Goal: Transaction & Acquisition: Download file/media

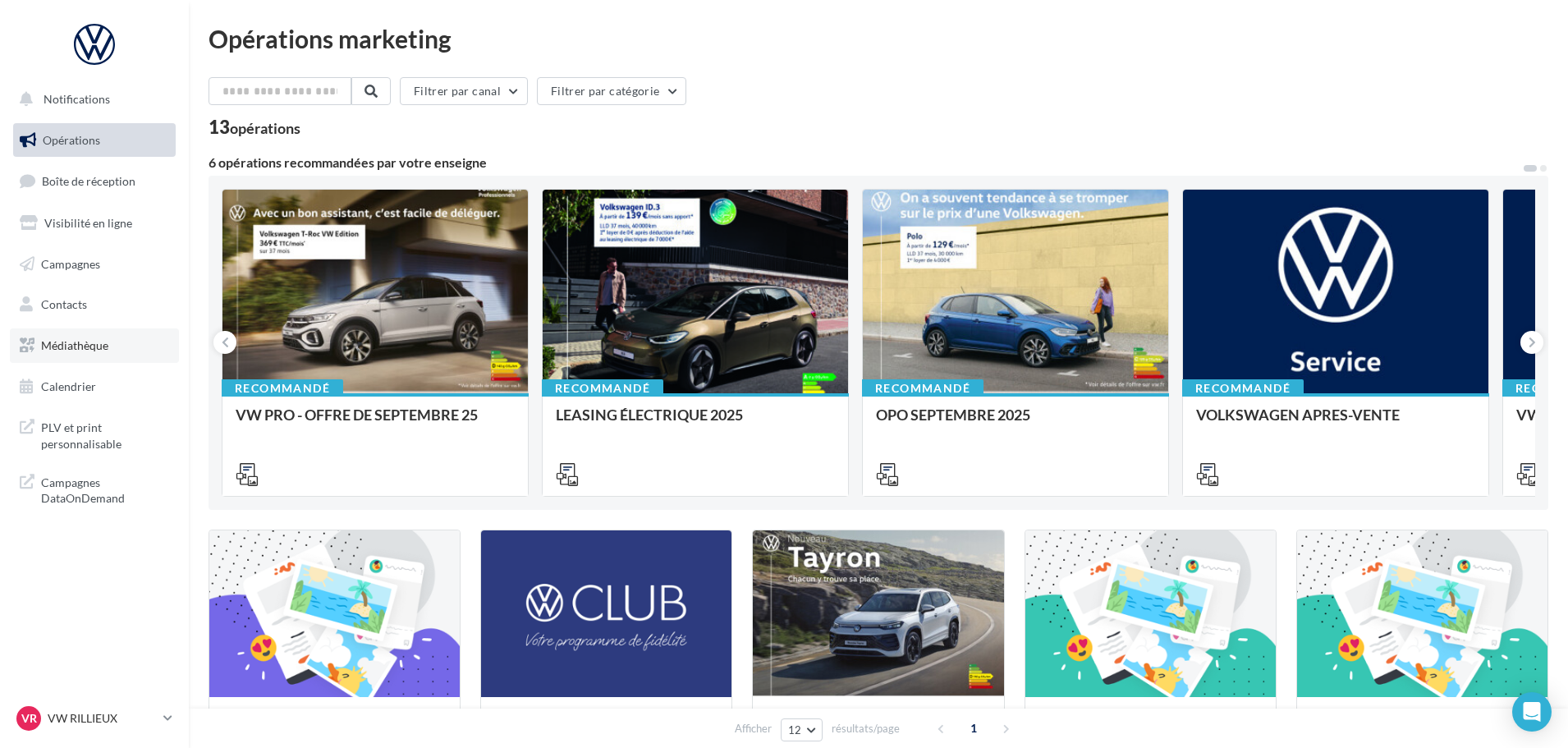
click at [83, 345] on span "Médiathèque" at bounding box center [75, 346] width 68 height 14
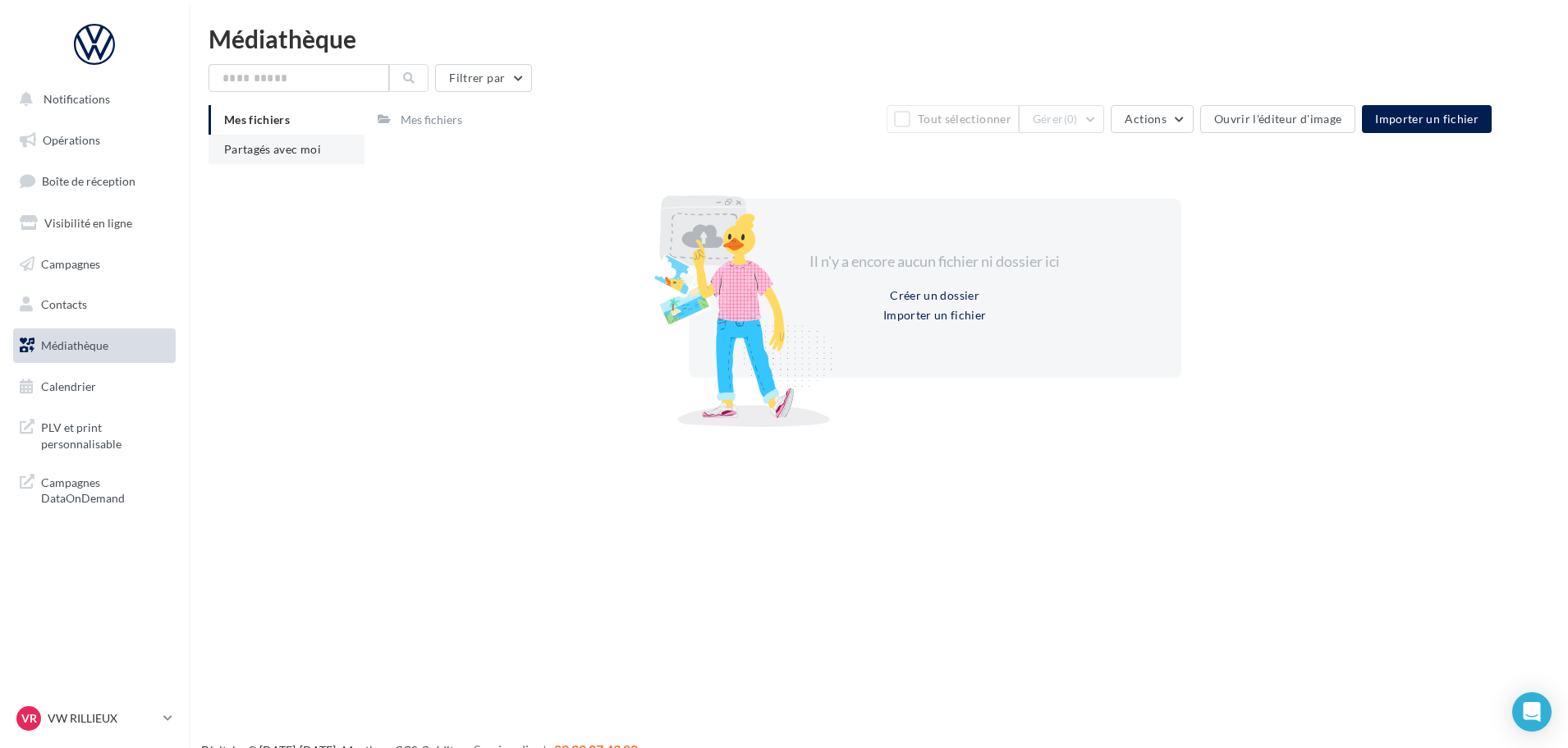
click at [327, 154] on li "Partagés avec moi" at bounding box center [287, 149] width 156 height 29
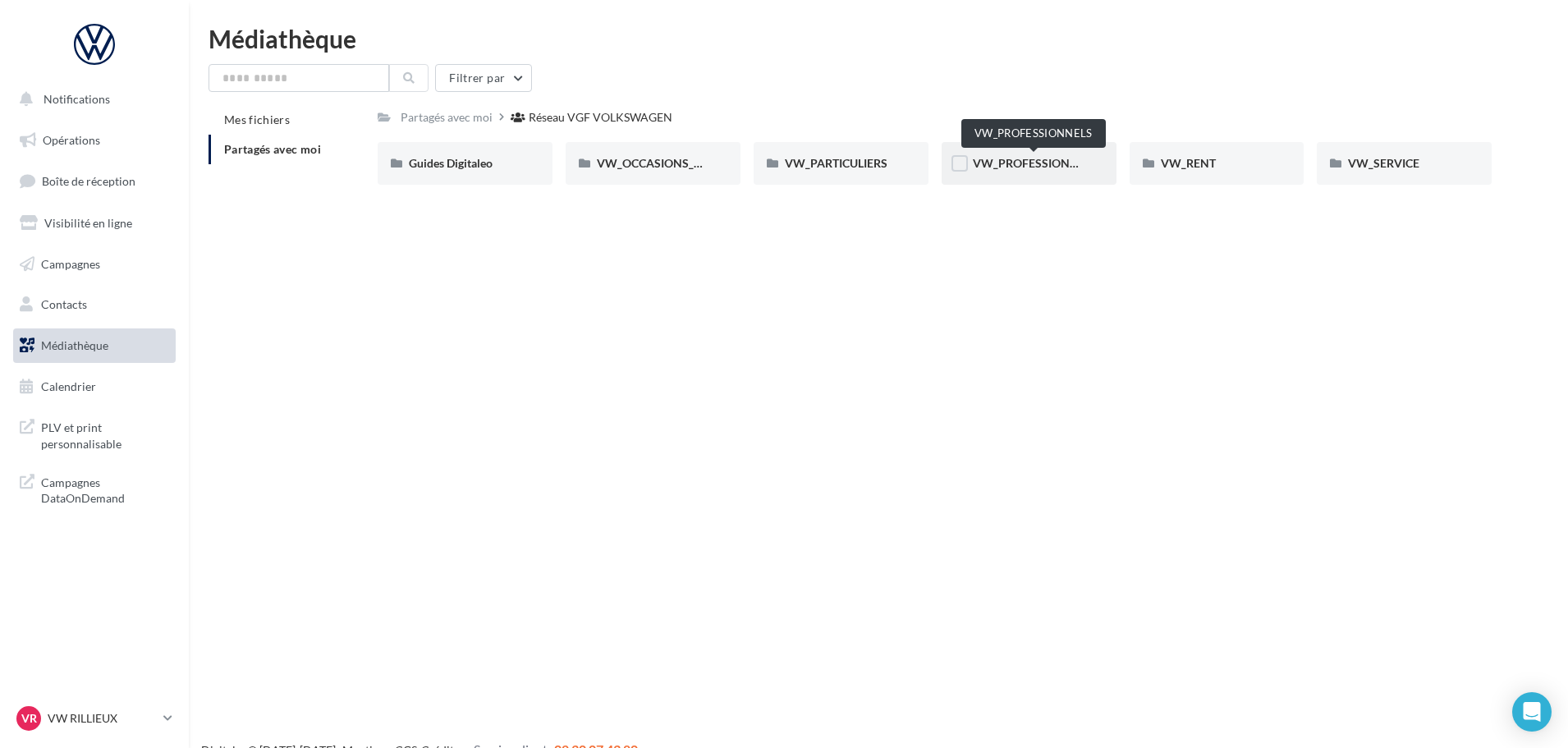
click at [1003, 170] on span "VW_PROFESSIONNELS" at bounding box center [1035, 163] width 125 height 14
click at [701, 322] on div "Notifications Opérations Boîte de réception Visibilité en ligne Campagnes Conta…" at bounding box center [784, 401] width 1568 height 748
click at [821, 162] on span "VW_PARTICULIERS" at bounding box center [836, 163] width 103 height 14
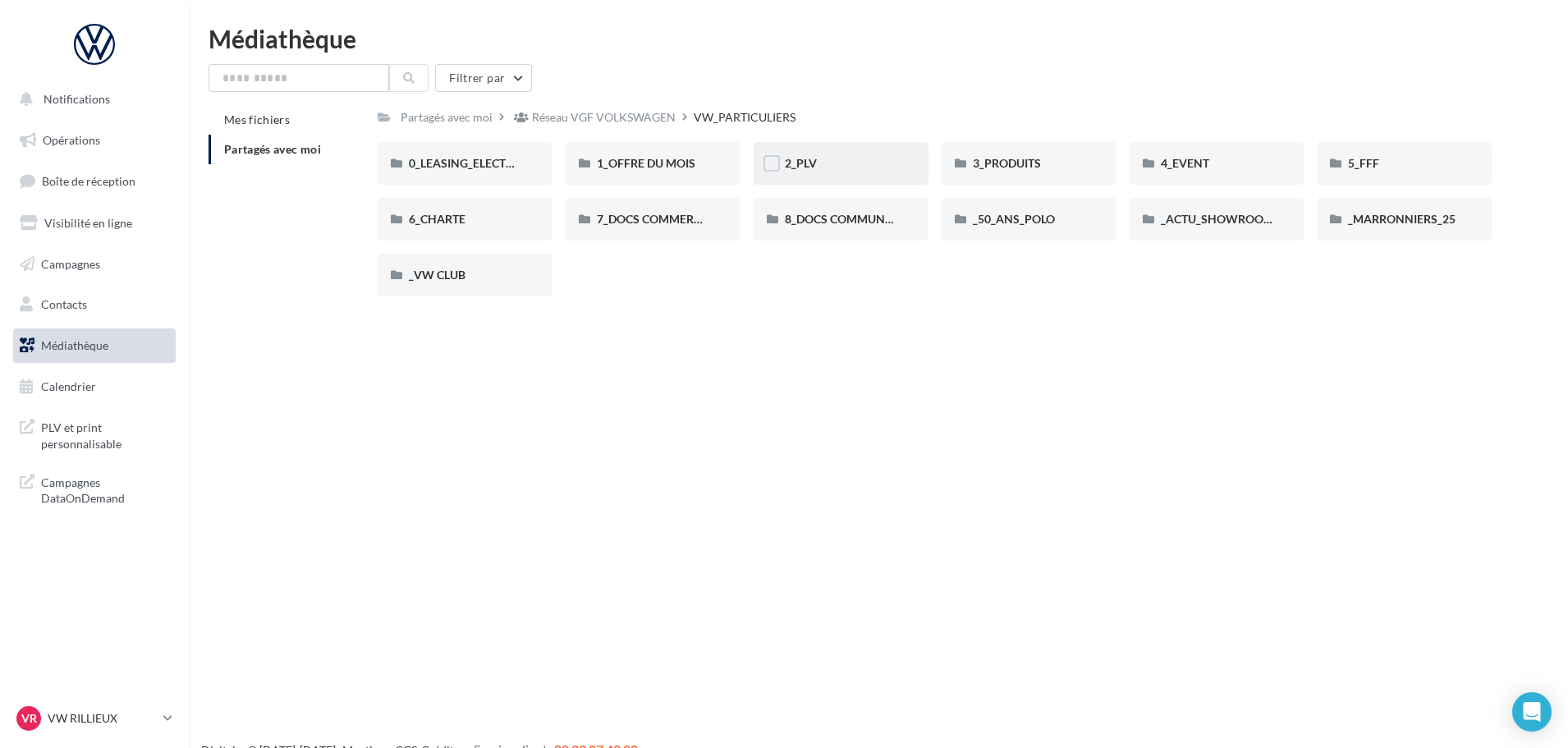
click at [841, 169] on div "2_PLV" at bounding box center [841, 163] width 113 height 17
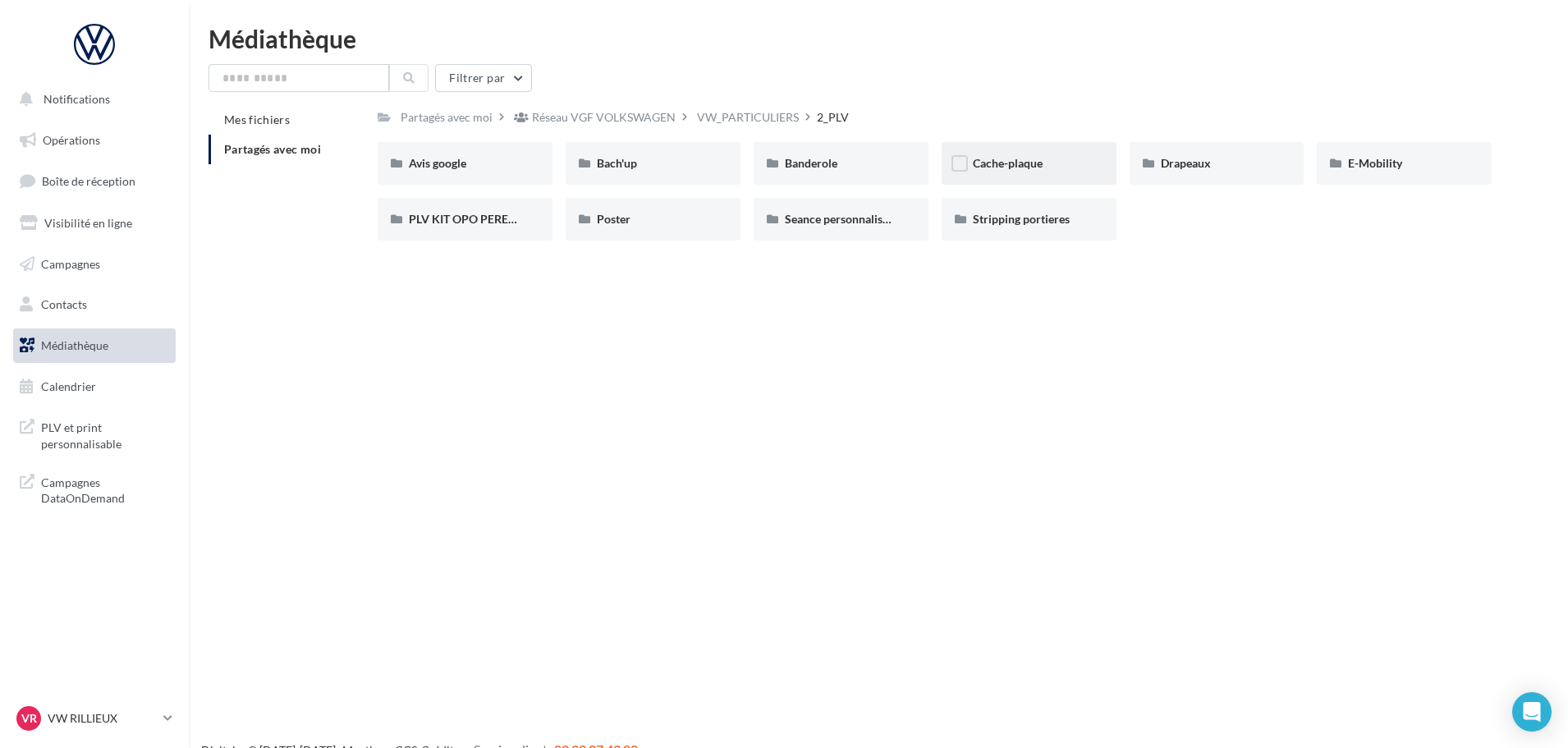
click at [1094, 169] on div "Cache-plaque" at bounding box center [1029, 164] width 175 height 43
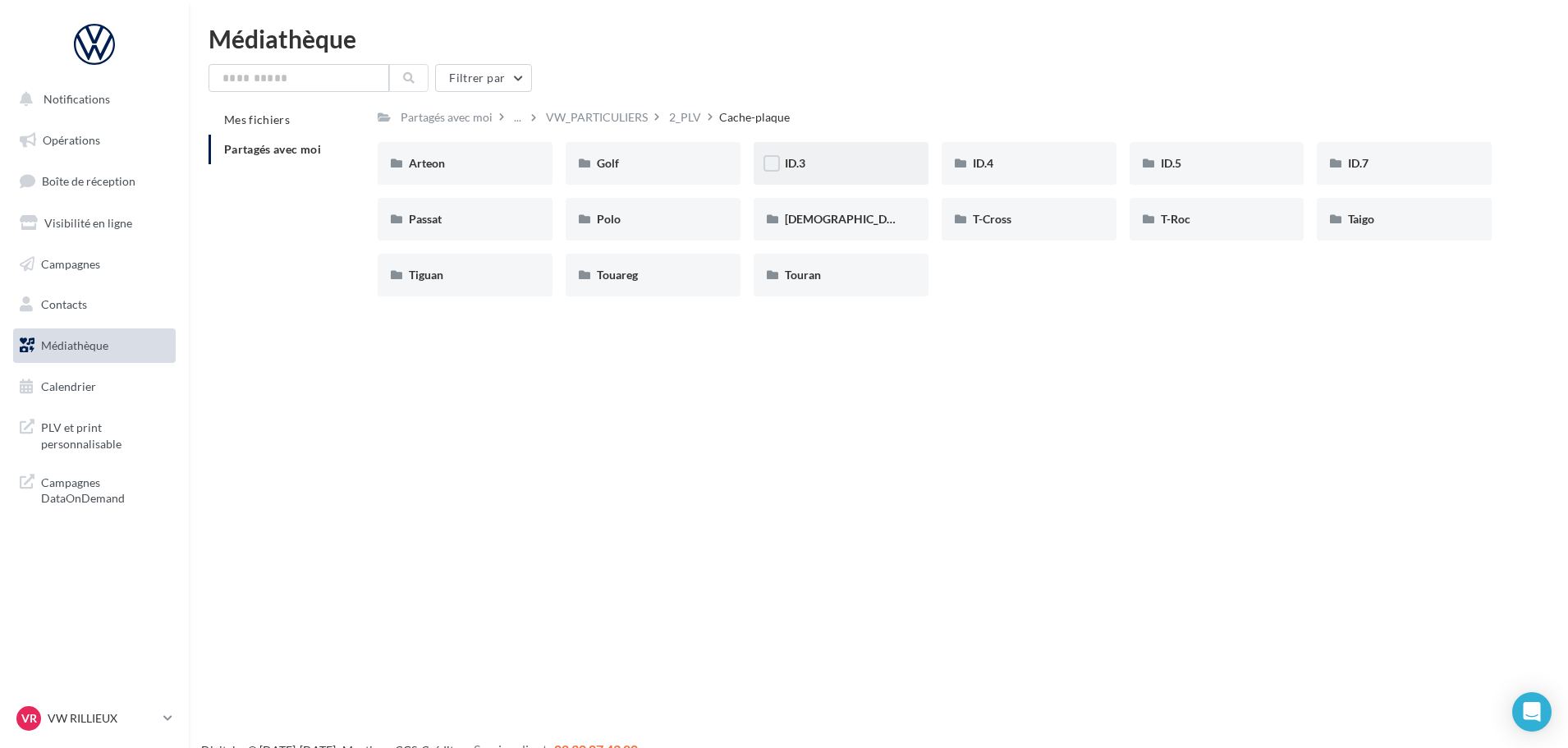
click at [848, 169] on div "ID.3" at bounding box center [841, 163] width 113 height 17
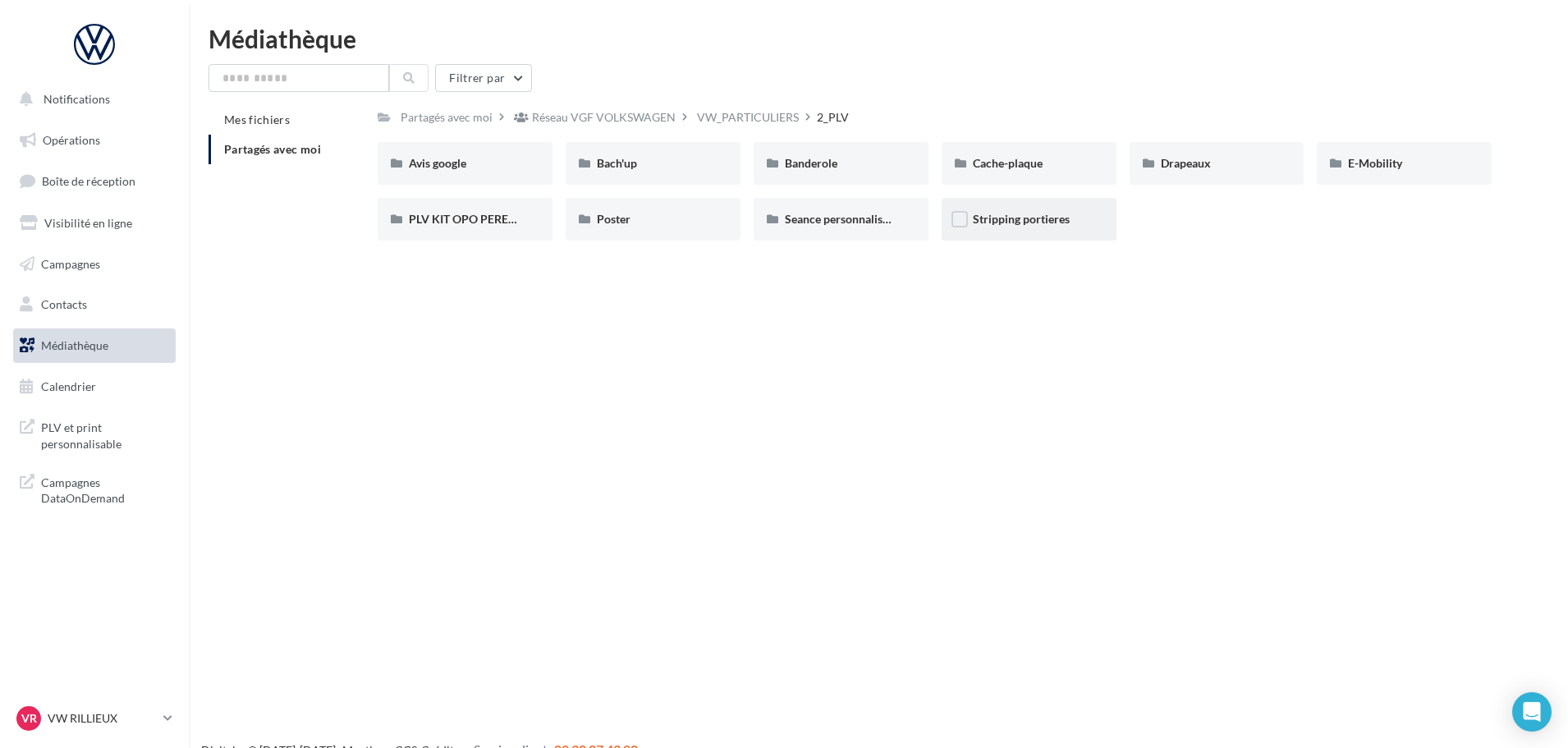
click at [1016, 236] on div "Stripping portieres" at bounding box center [1029, 220] width 175 height 43
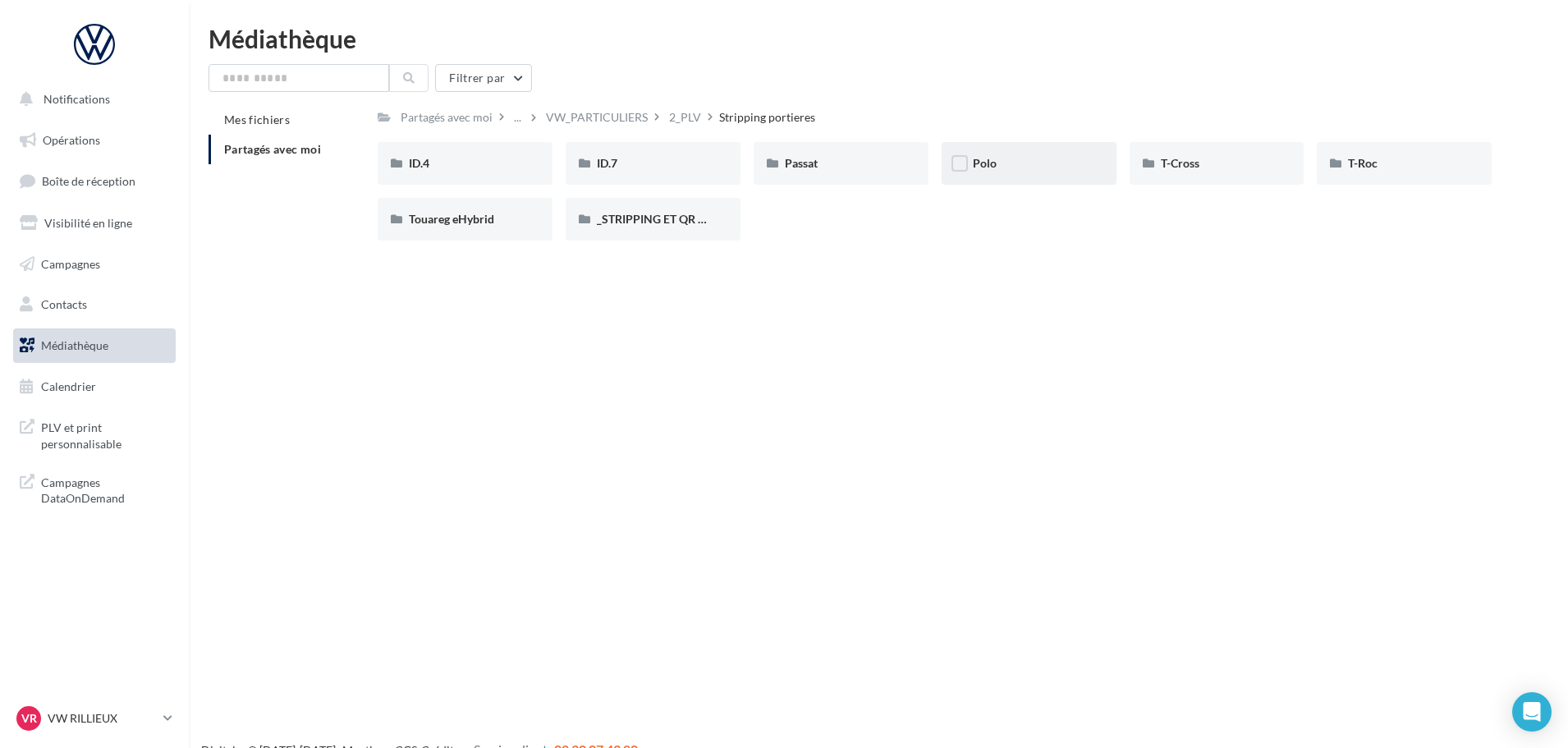
click at [1012, 163] on div "Polo" at bounding box center [1029, 163] width 113 height 17
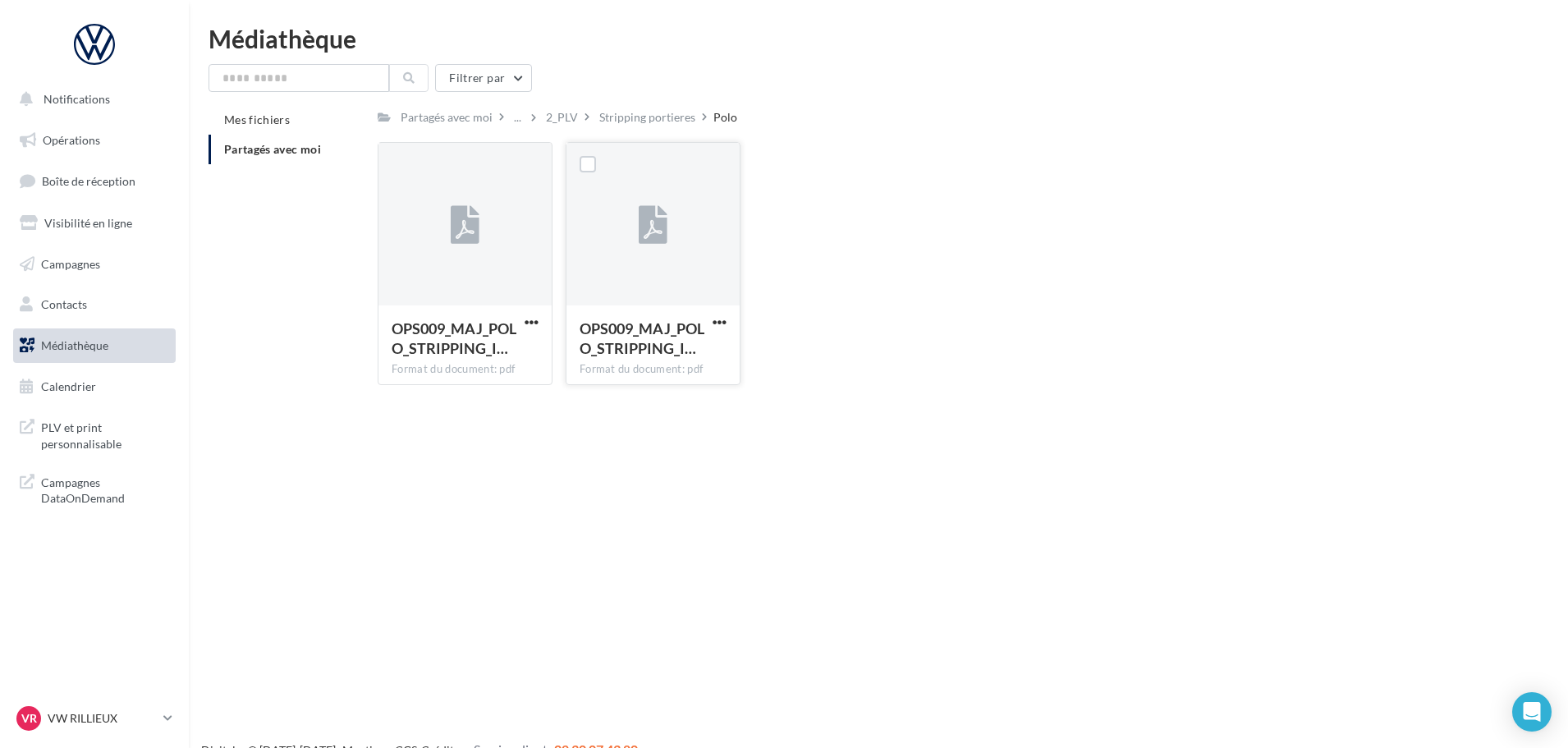
click at [680, 280] on div at bounding box center [653, 225] width 174 height 164
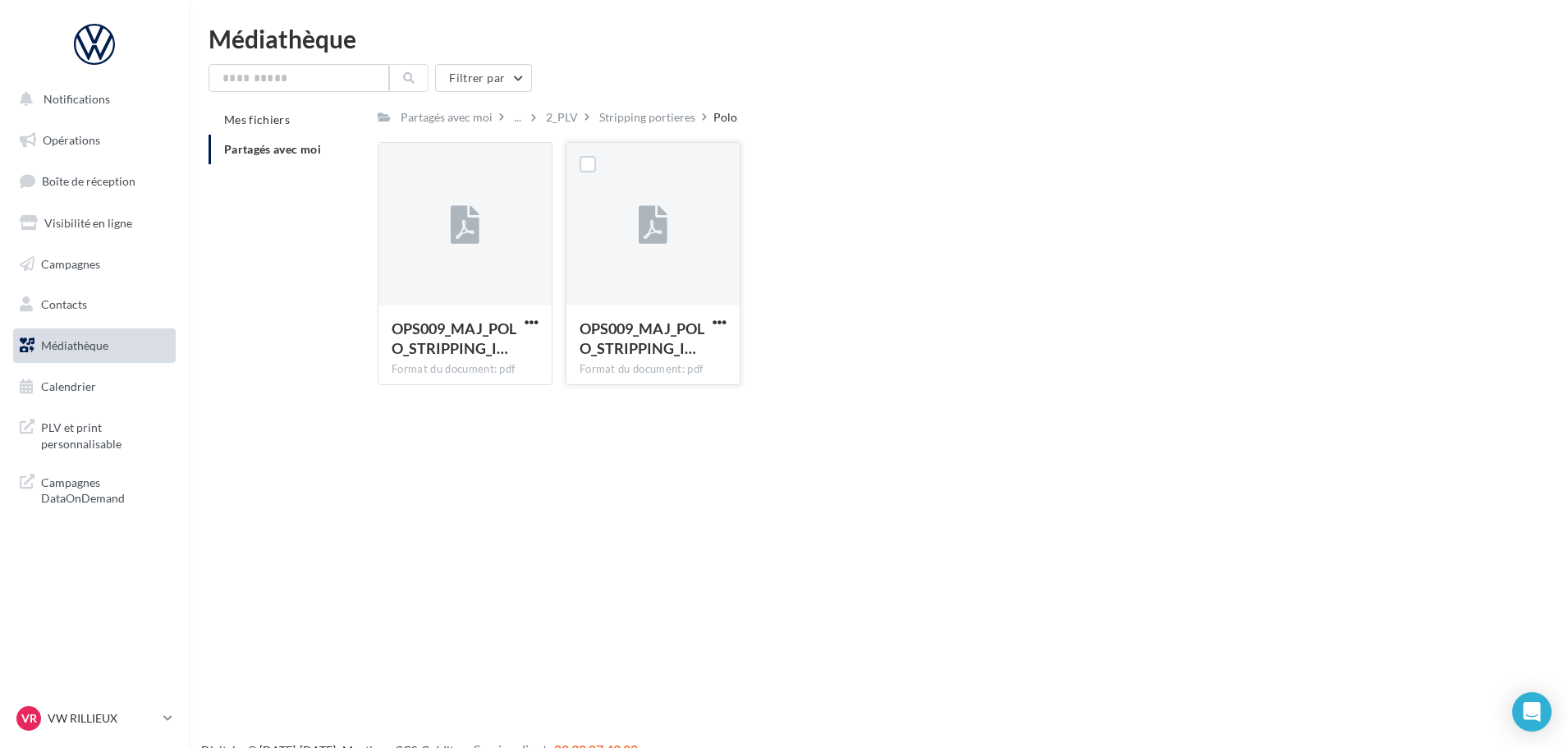
click at [680, 280] on div at bounding box center [653, 225] width 174 height 164
click at [717, 324] on span "button" at bounding box center [719, 322] width 14 height 14
click at [957, 307] on div "OPS009_MAJ_POLO_STRIPPING_I… Format du document: pdf OPS009_MAJ_POLO_STRIPPING_…" at bounding box center [941, 270] width 1127 height 256
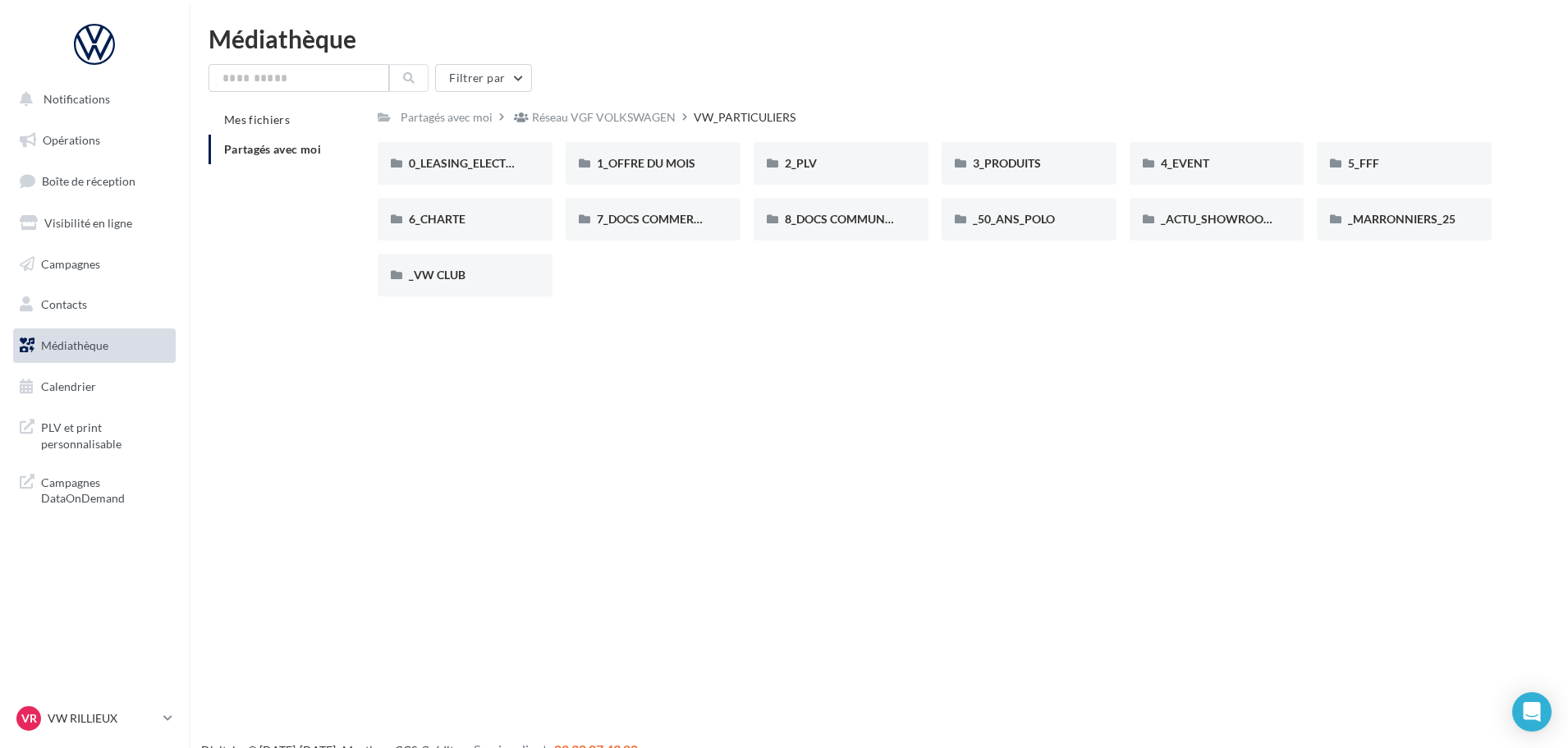
drag, startPoint x: 999, startPoint y: 208, endPoint x: 998, endPoint y: 193, distance: 15.0
click at [999, 208] on div "_50_ANS_POLO" at bounding box center [1029, 220] width 175 height 43
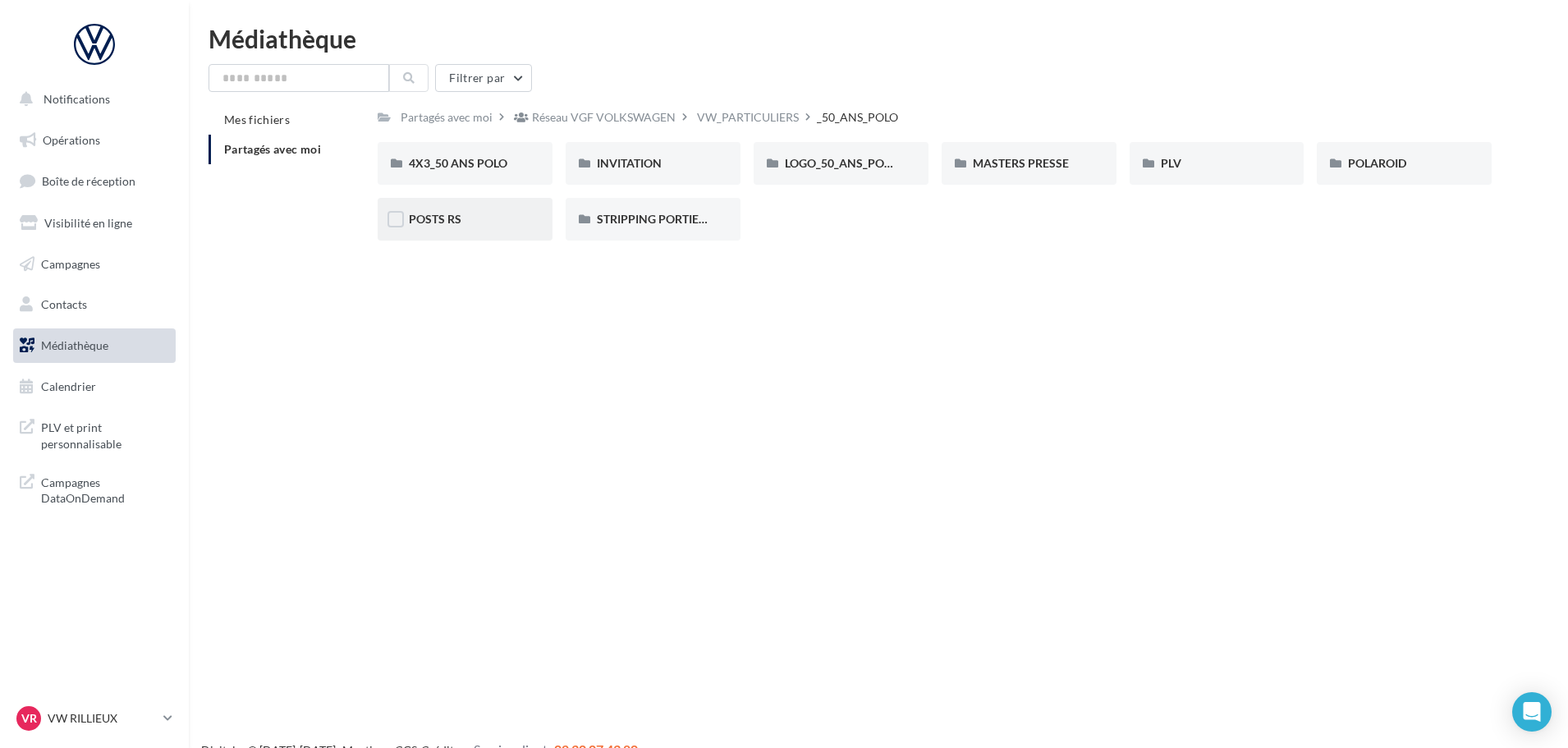
click at [434, 216] on span "POSTS RS" at bounding box center [436, 219] width 53 height 14
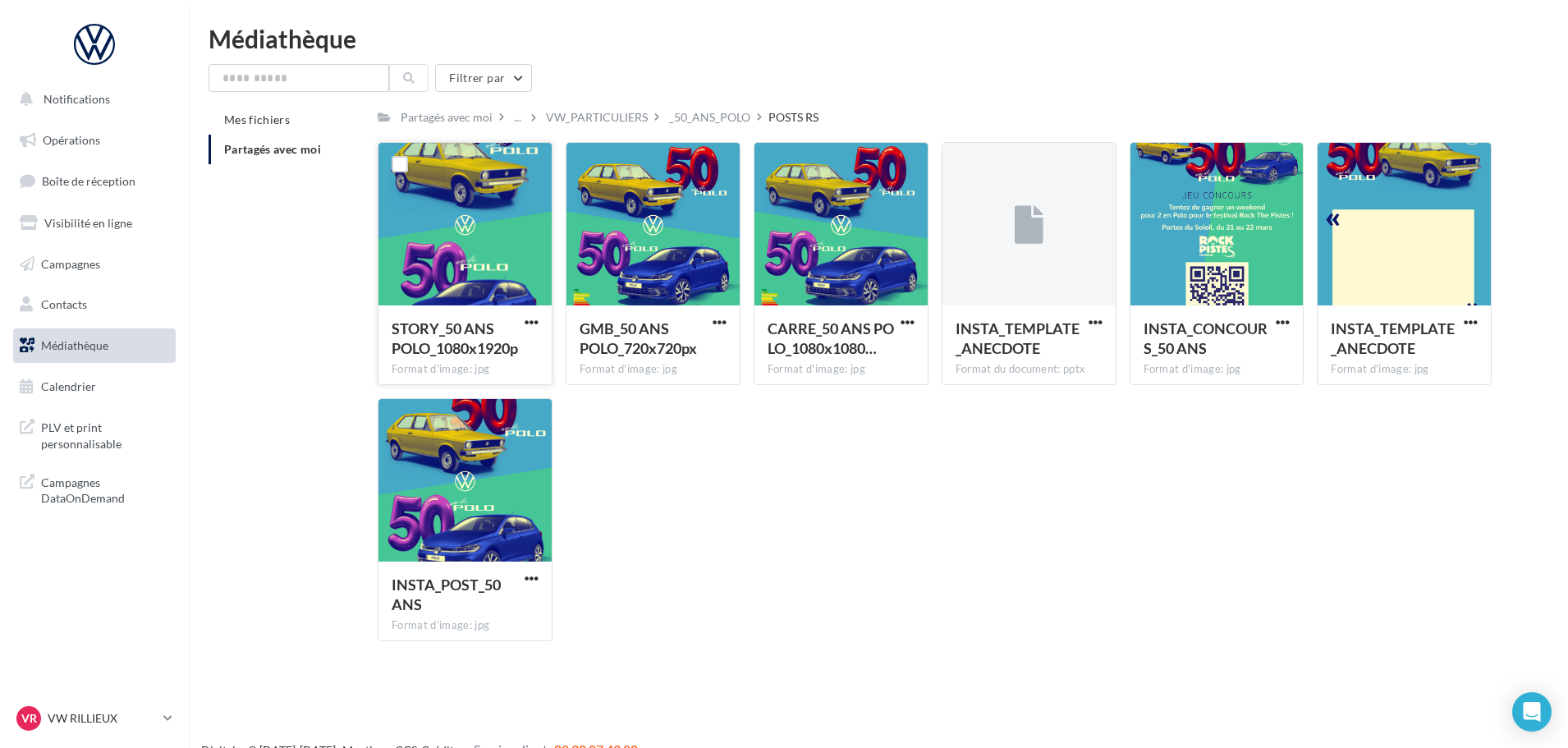
click at [434, 220] on div at bounding box center [465, 225] width 174 height 164
click at [743, 566] on div "STORY_50 ANS POLO_1080x1920p Format d'image: jpg STORY_50 ANS POLO_1080x1920p G…" at bounding box center [941, 399] width 1127 height 512
click at [666, 219] on div at bounding box center [653, 225] width 174 height 164
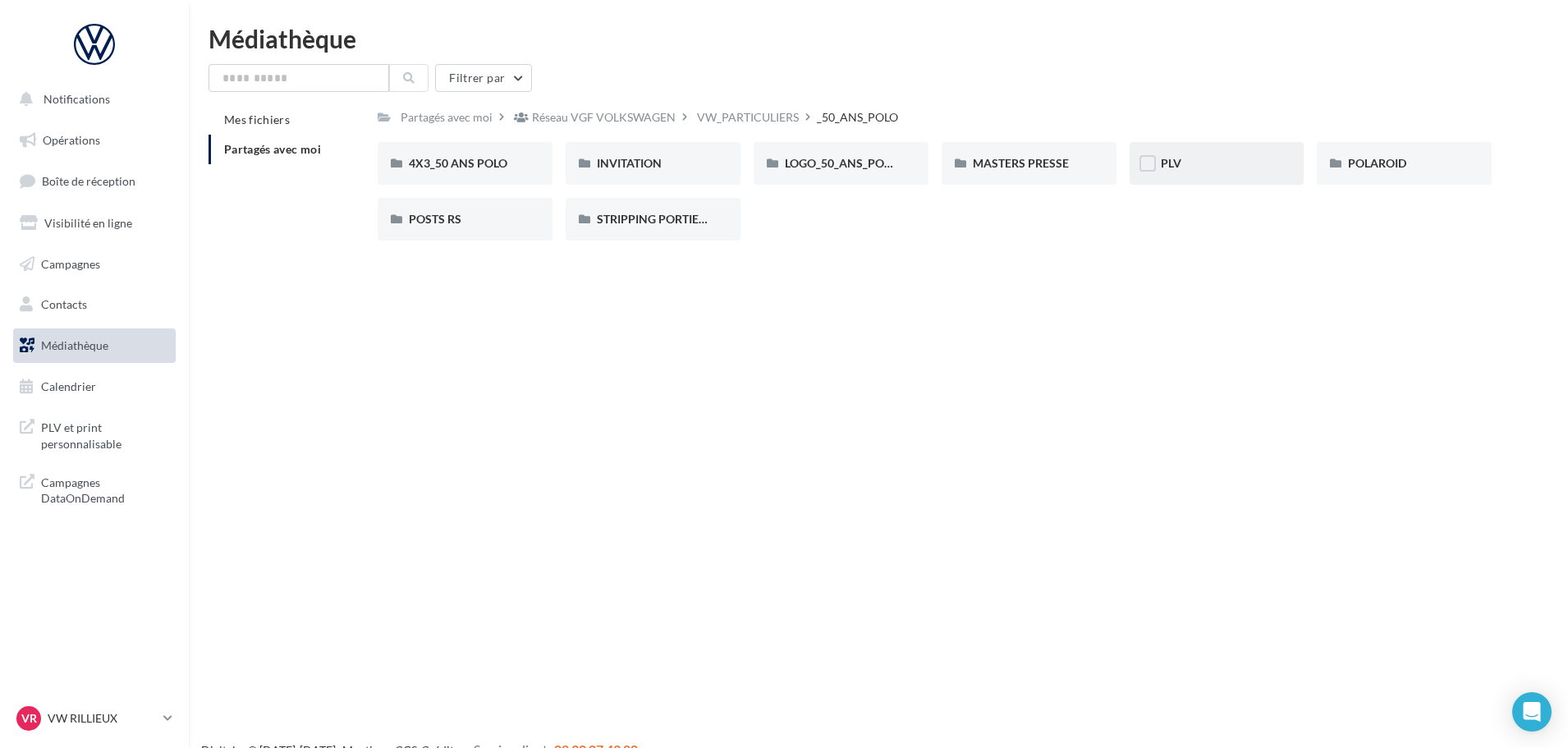
click at [1197, 164] on div "PLV" at bounding box center [1217, 163] width 113 height 17
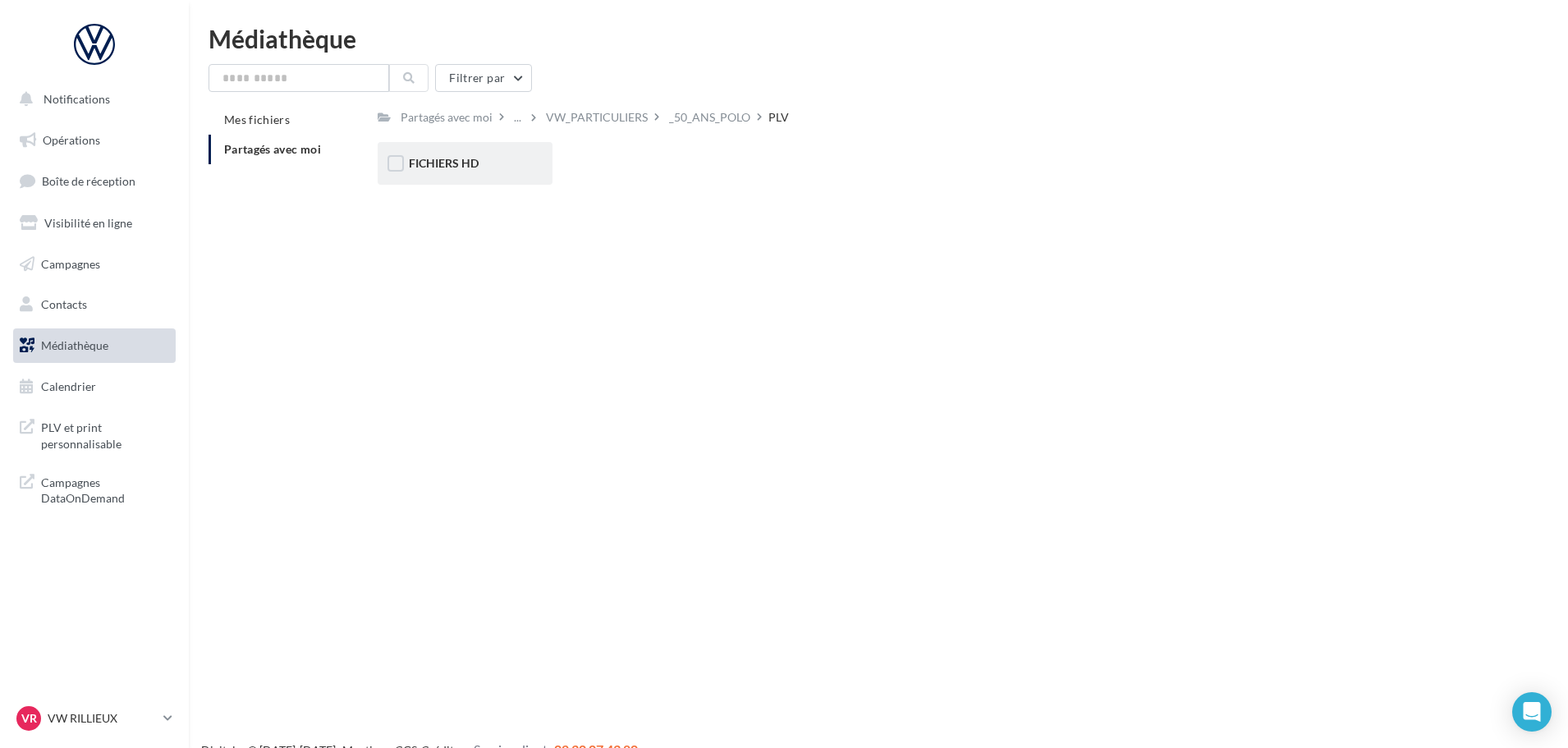
click at [506, 164] on div "FICHIERS HD" at bounding box center [465, 163] width 113 height 17
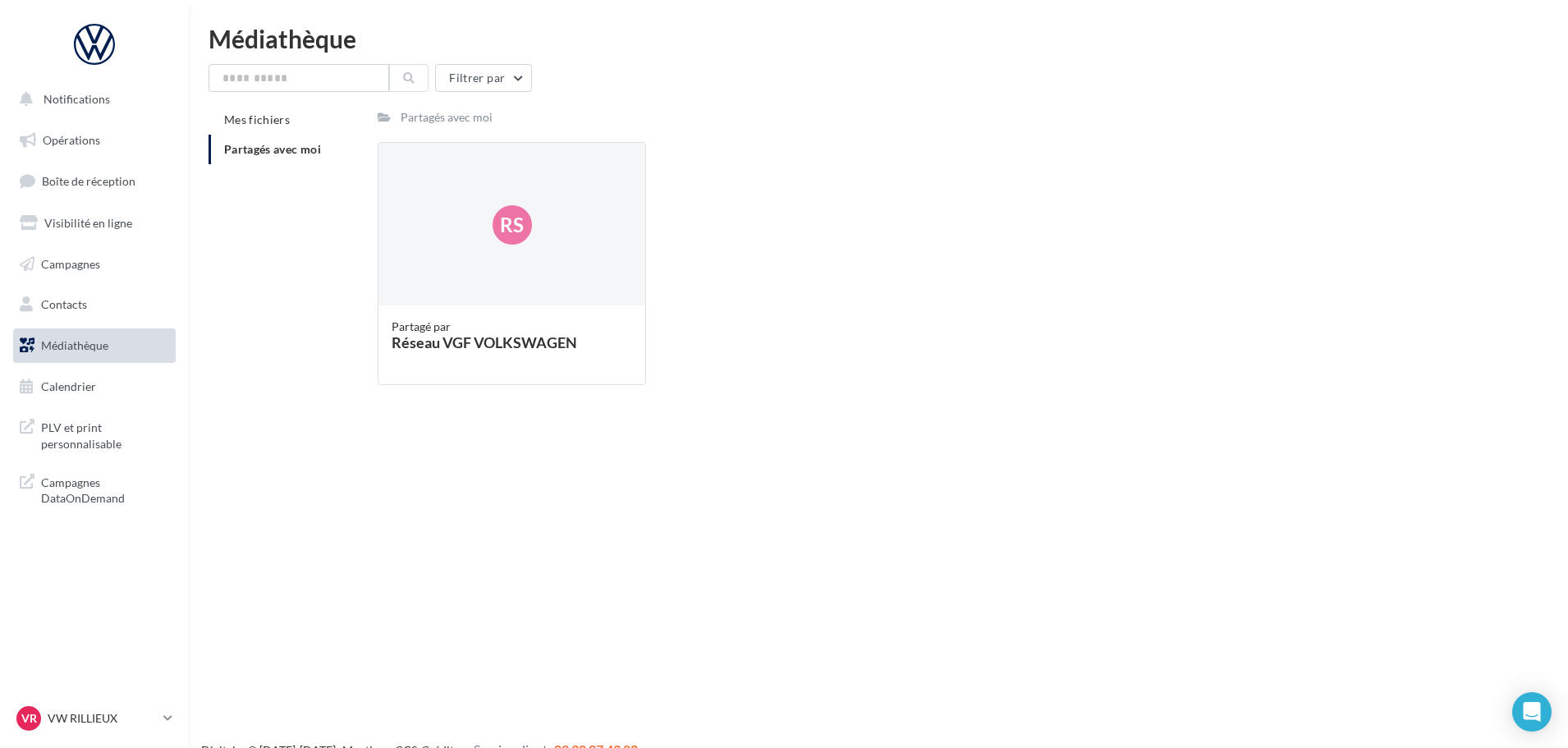
click at [425, 120] on div "Partagés avec moi" at bounding box center [446, 117] width 92 height 17
click at [486, 120] on div "Partagés avec moi" at bounding box center [446, 117] width 92 height 17
click at [264, 126] on span "Mes fichiers" at bounding box center [256, 120] width 66 height 14
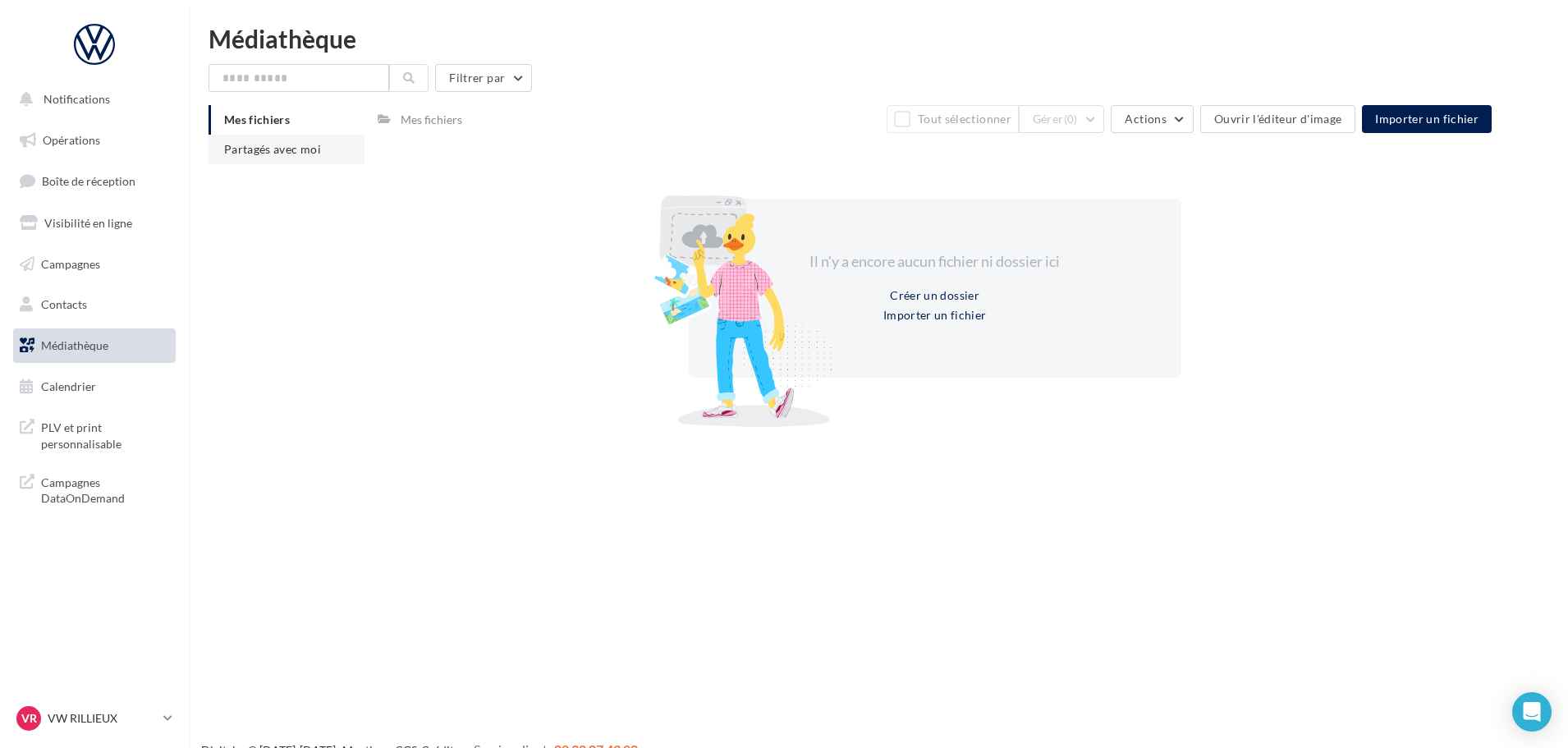
click at [267, 153] on span "Partagés avec moi" at bounding box center [272, 149] width 97 height 14
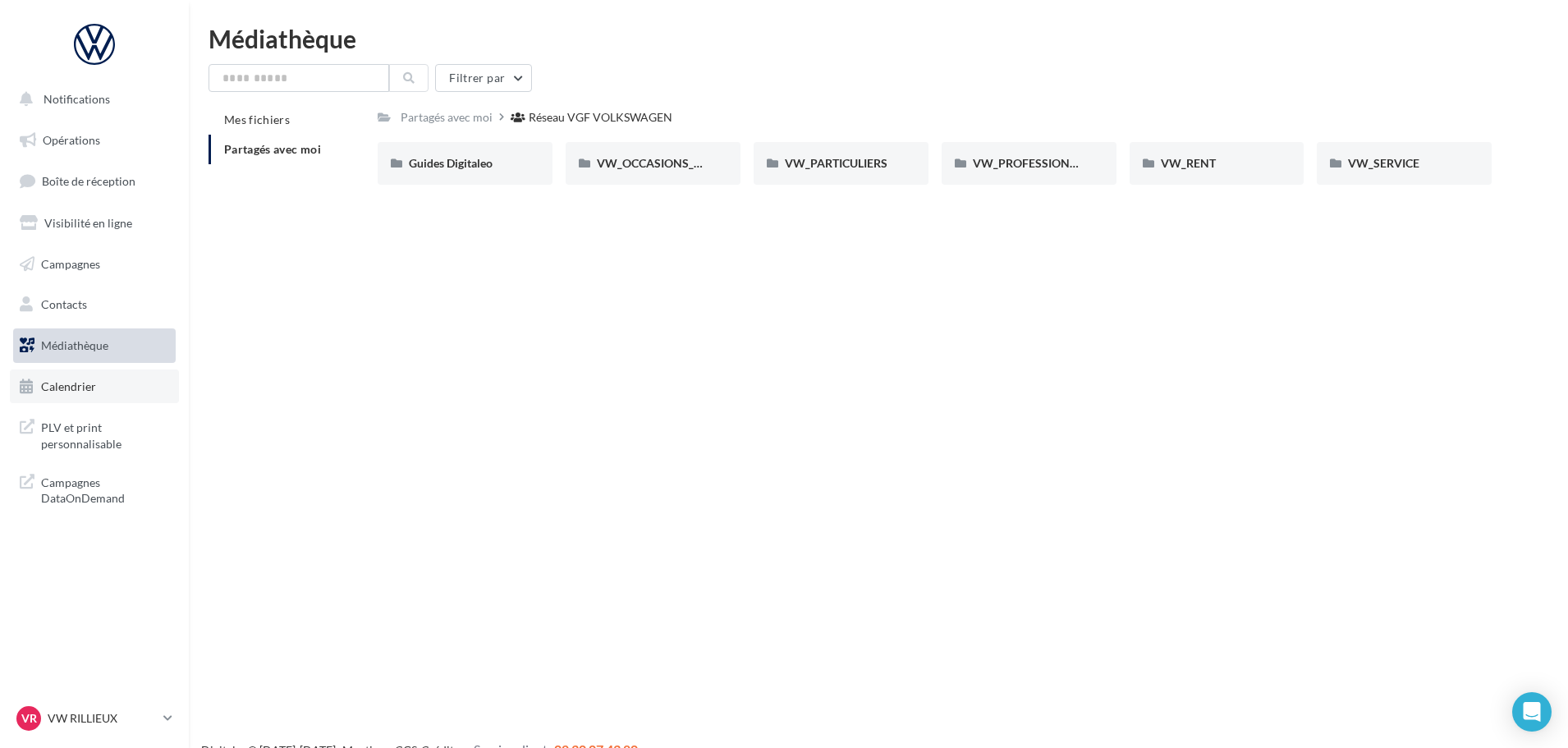
click at [101, 385] on link "Calendrier" at bounding box center [94, 387] width 169 height 34
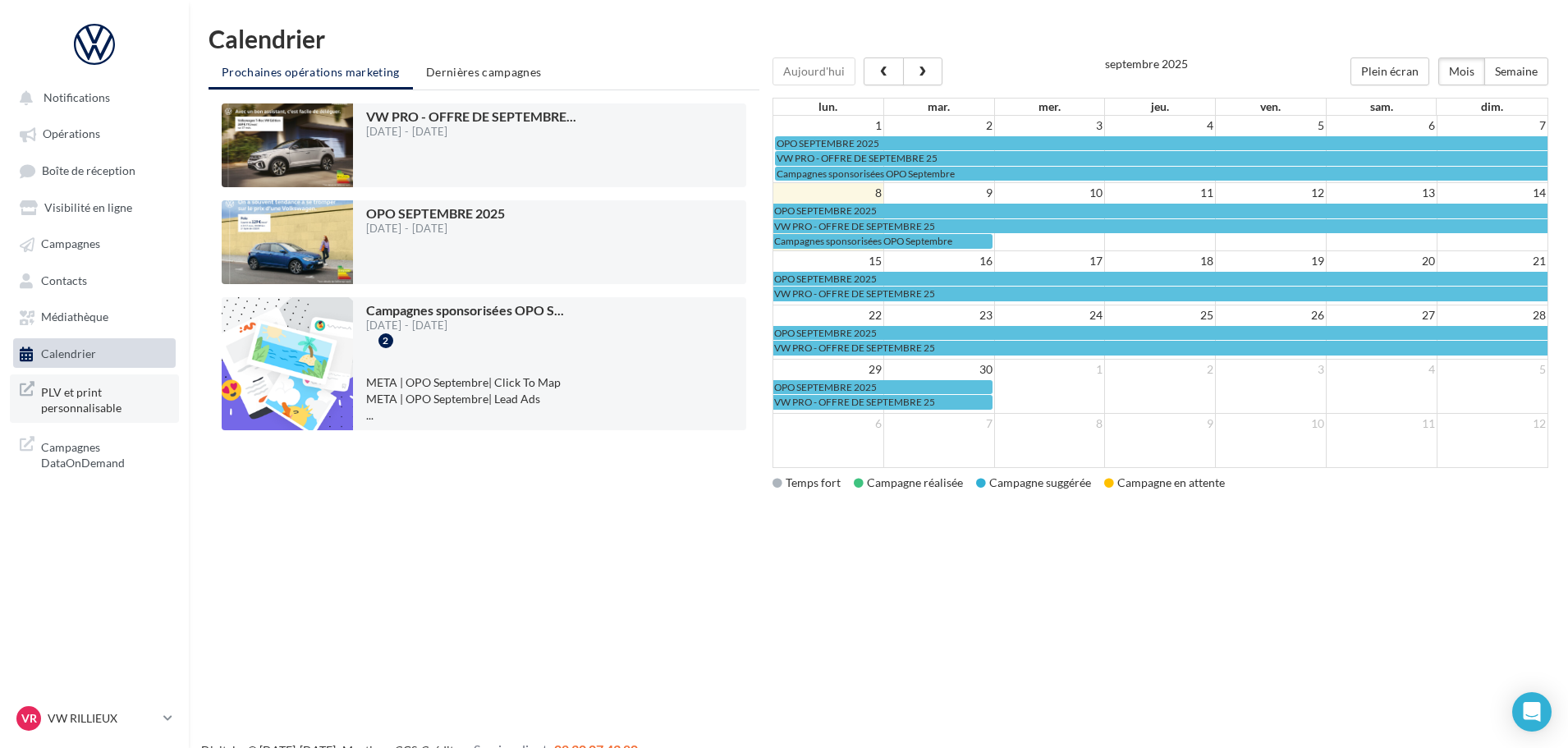
click at [113, 401] on span "PLV et print personnalisable" at bounding box center [105, 399] width 129 height 35
click at [68, 256] on link "Campagnes" at bounding box center [94, 243] width 169 height 29
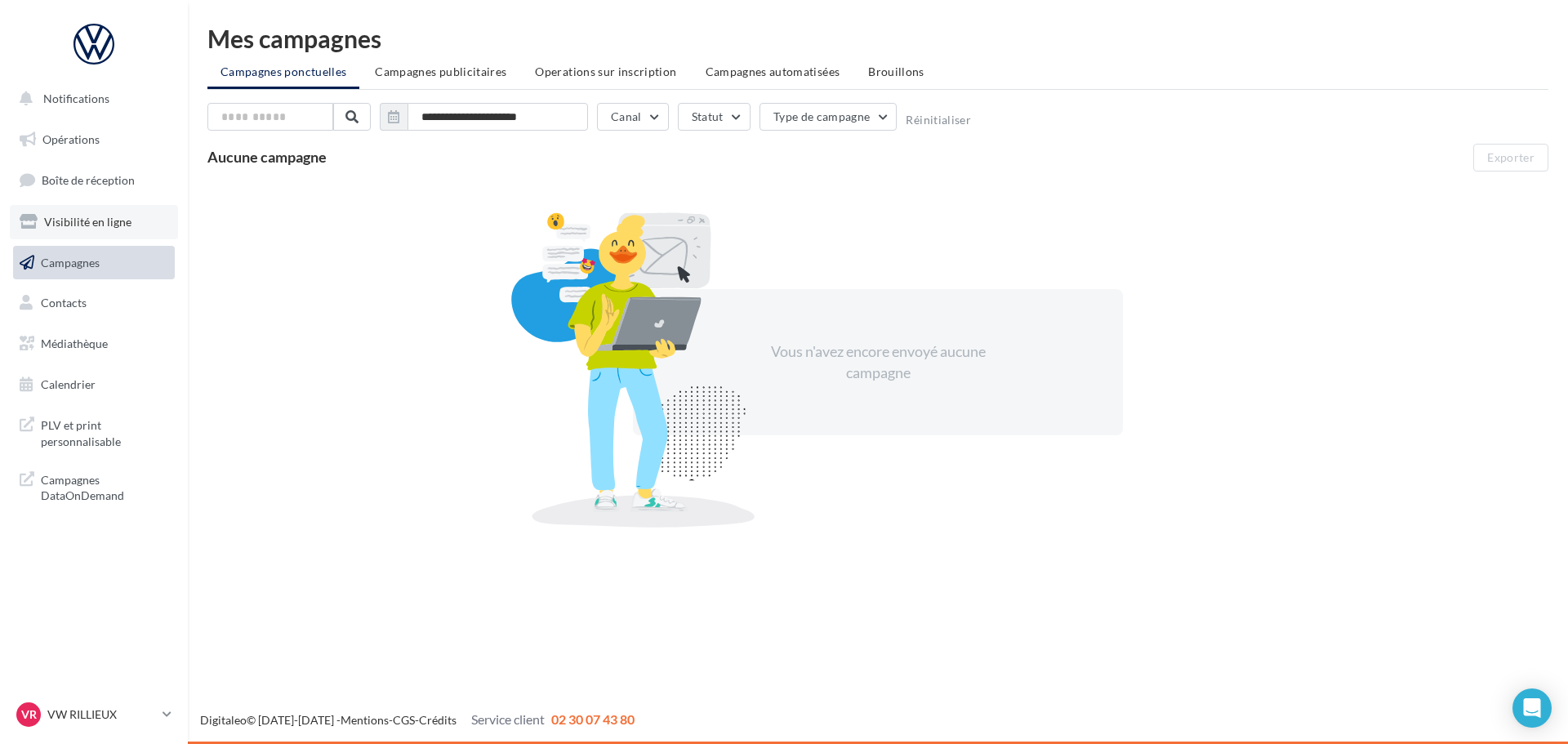
click at [69, 227] on span "Visibilité en ligne" at bounding box center [88, 222] width 88 height 14
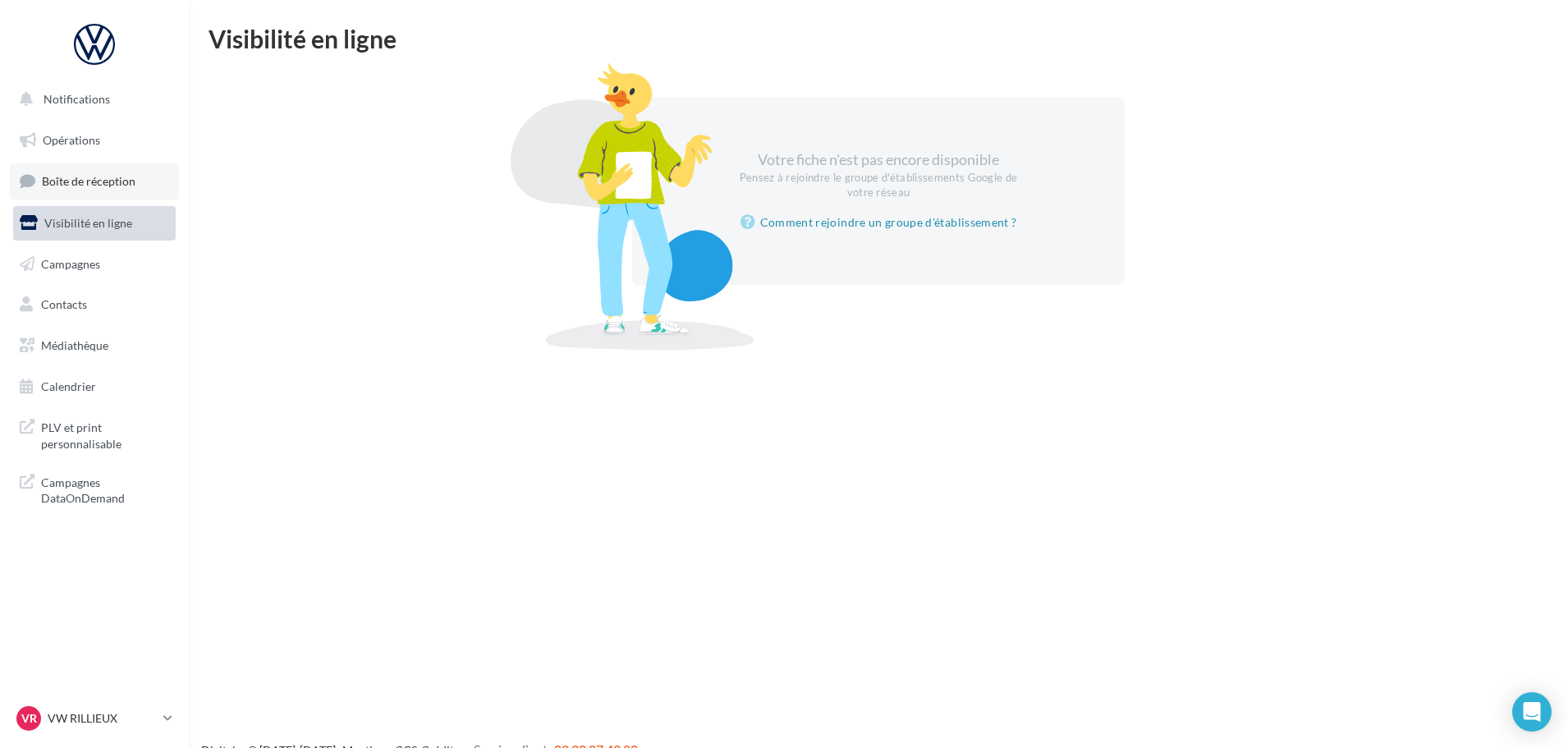
click at [84, 181] on span "Boîte de réception" at bounding box center [88, 181] width 93 height 14
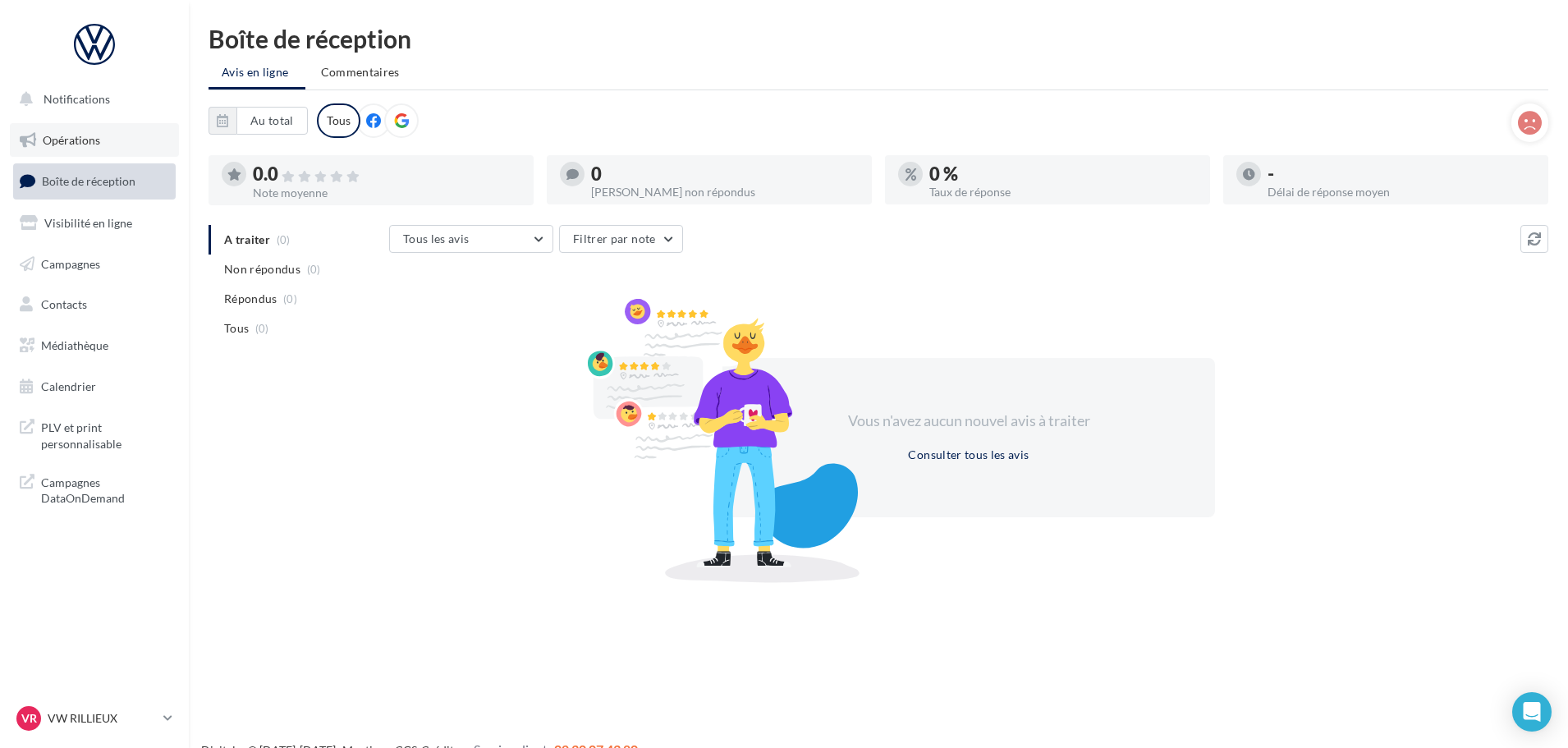
click at [72, 136] on span "Opérations" at bounding box center [72, 140] width 58 height 14
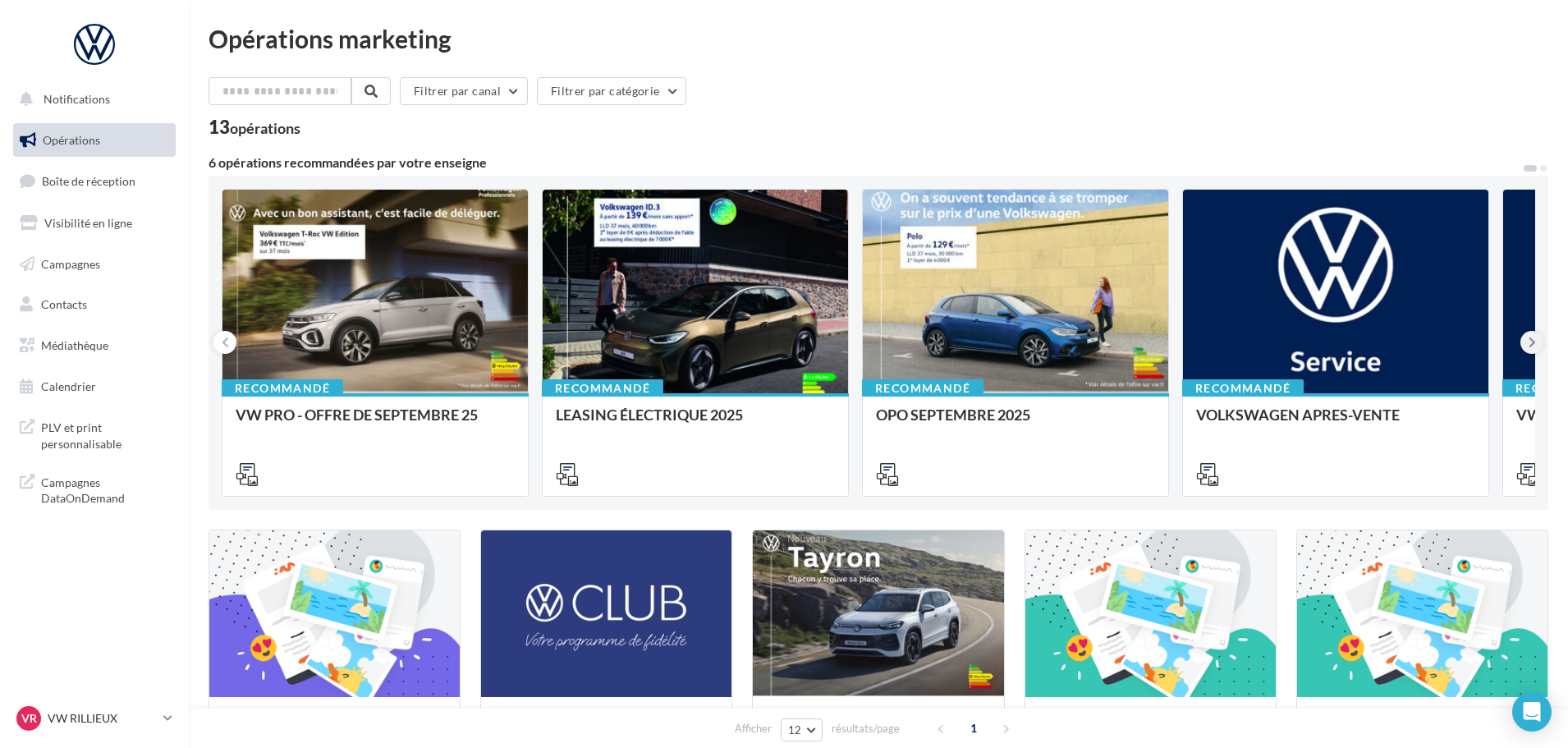
click at [1533, 347] on icon at bounding box center [1533, 343] width 8 height 17
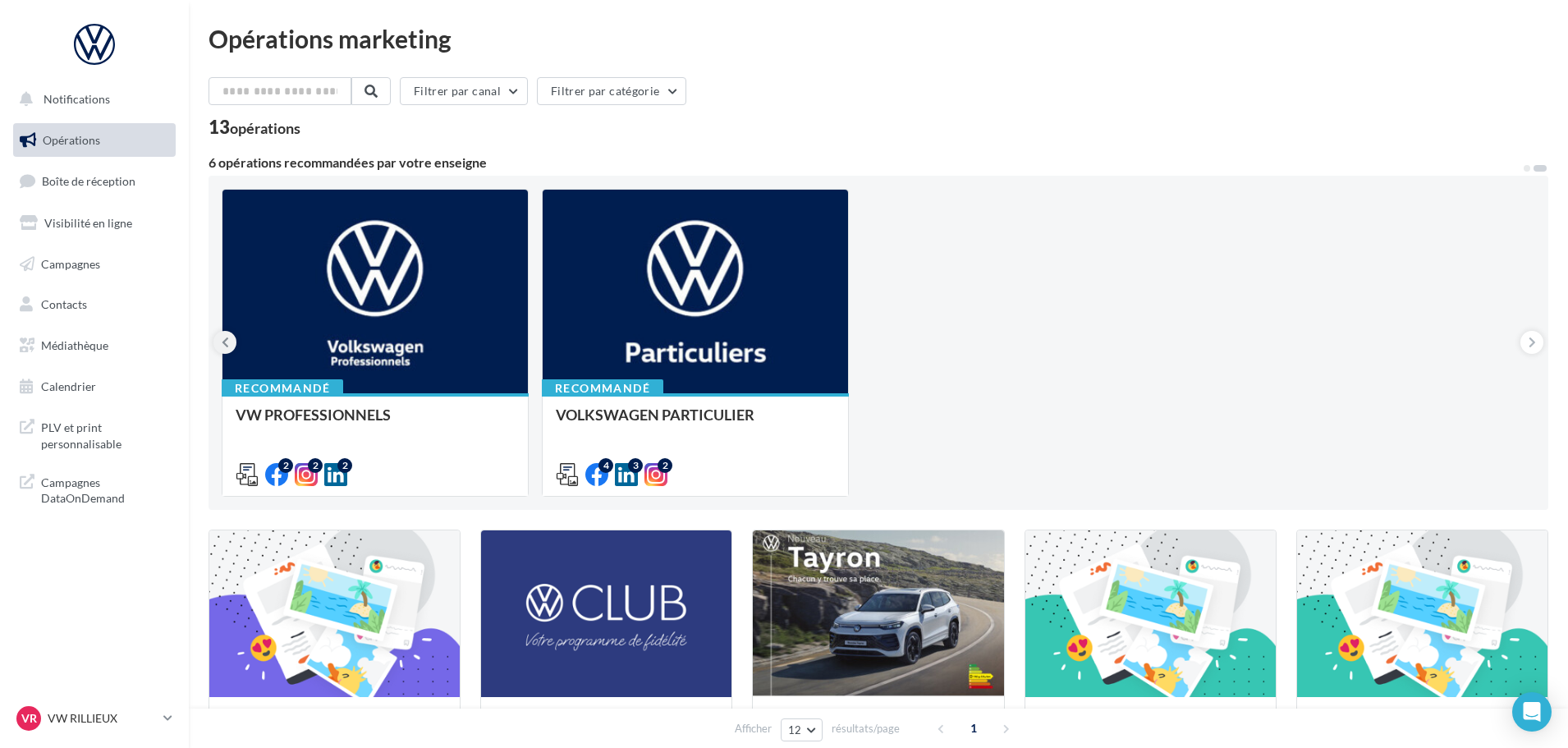
click at [228, 347] on icon at bounding box center [226, 343] width 8 height 17
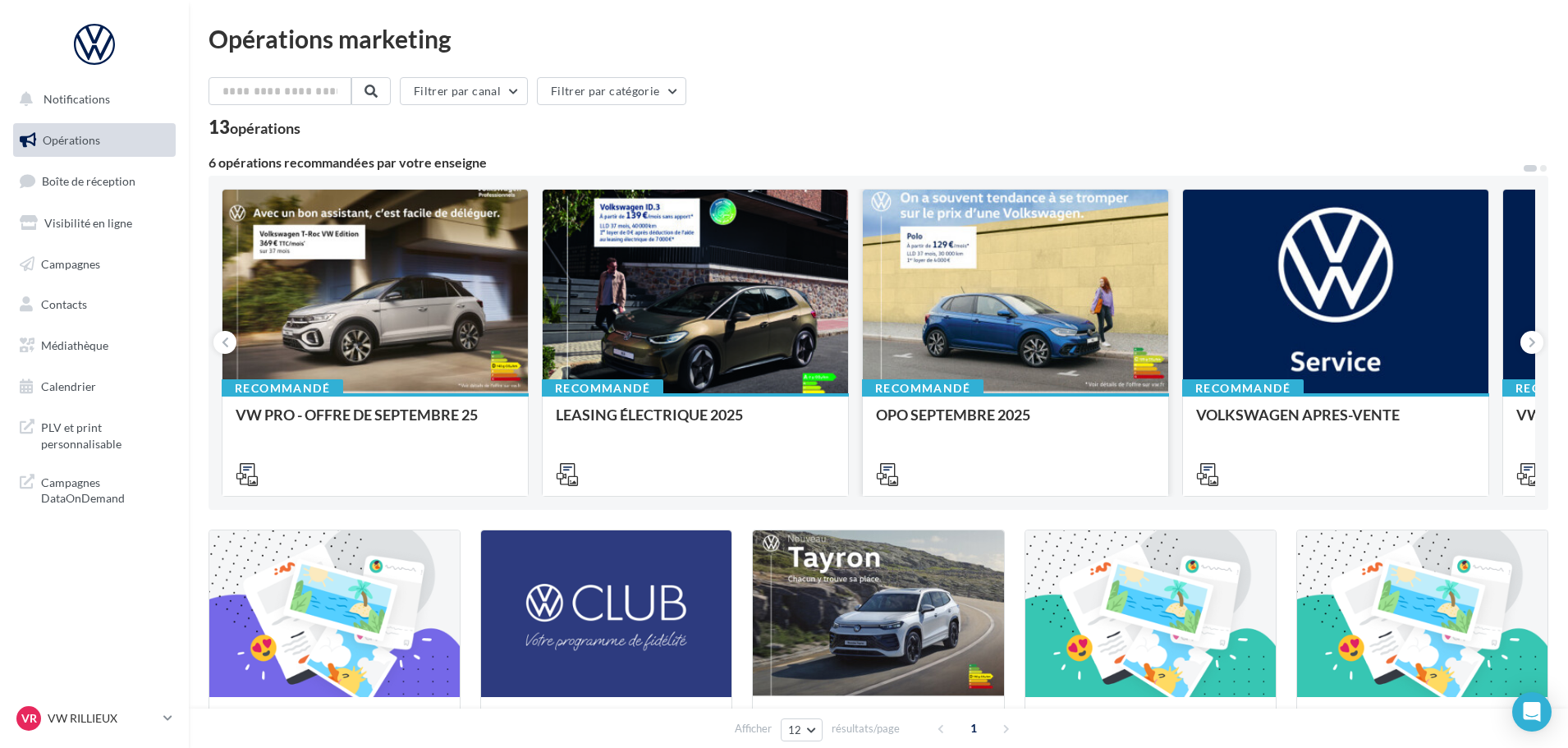
click at [1042, 373] on div at bounding box center [1016, 292] width 305 height 205
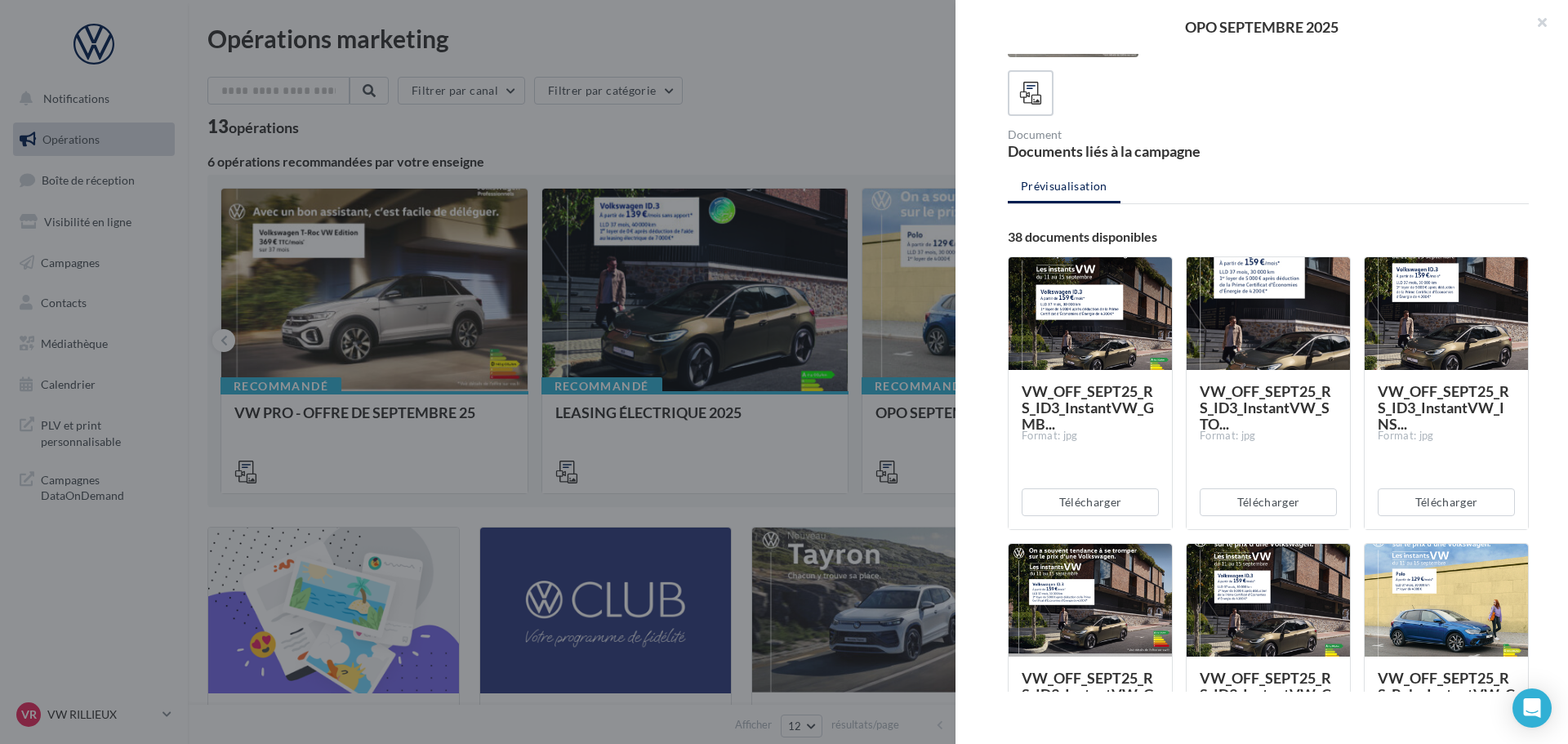
scroll to position [163, 0]
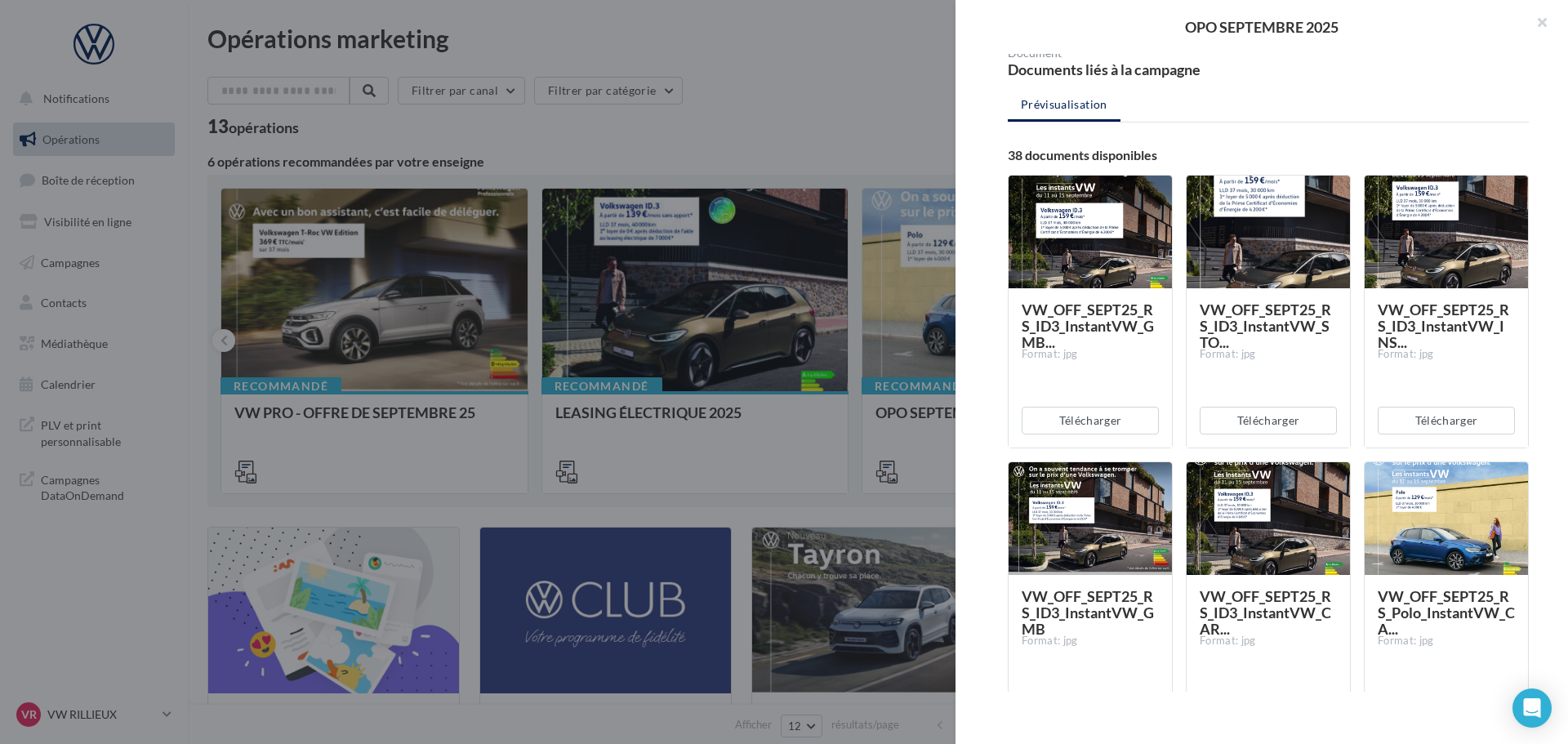
click at [1292, 282] on div at bounding box center [1267, 232] width 163 height 114
click at [1292, 358] on div "Format: jpg" at bounding box center [1267, 354] width 138 height 15
click at [1280, 606] on span "VW_OFF_SEPT25_RS_ID3_InstantVW_CAR..." at bounding box center [1265, 613] width 132 height 51
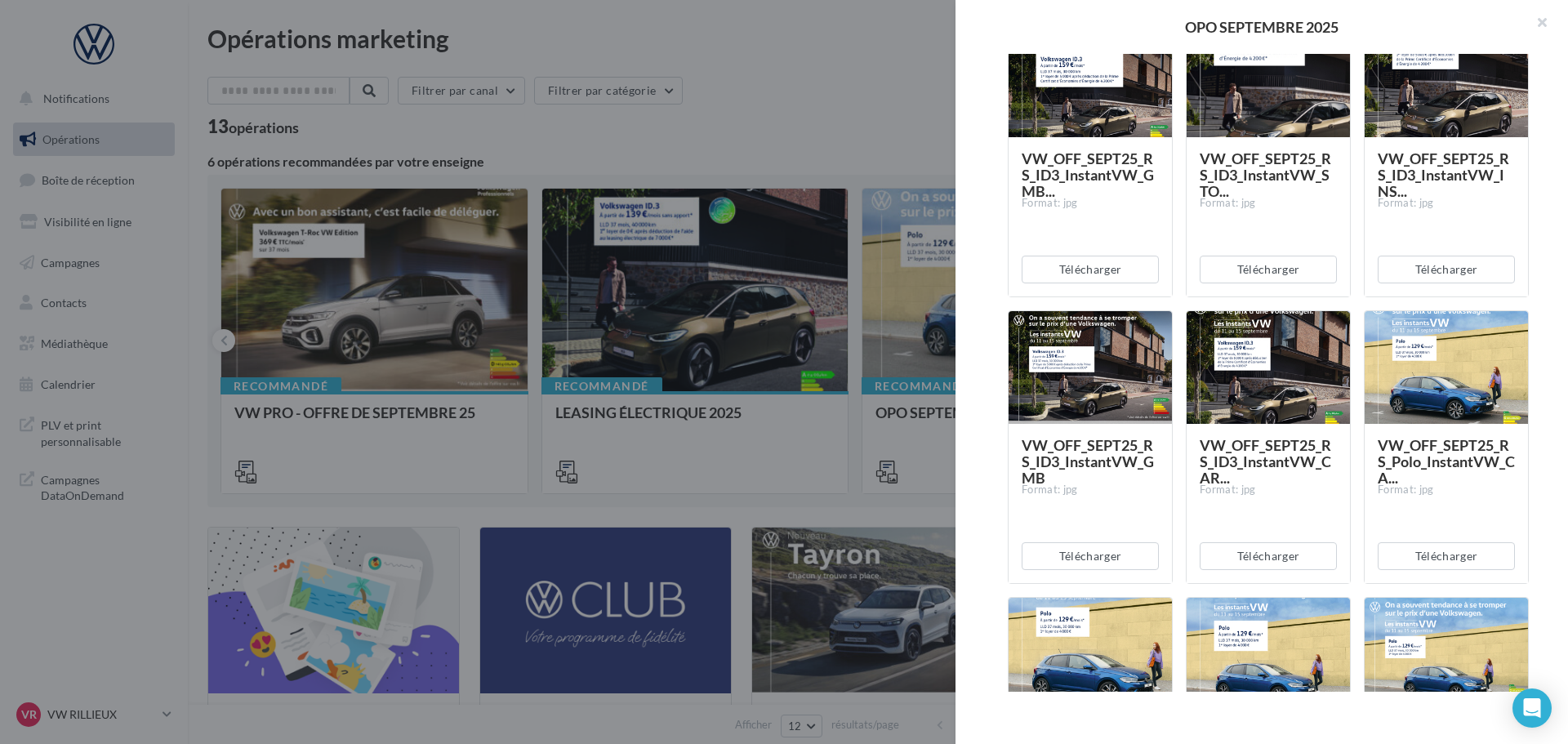
scroll to position [327, 0]
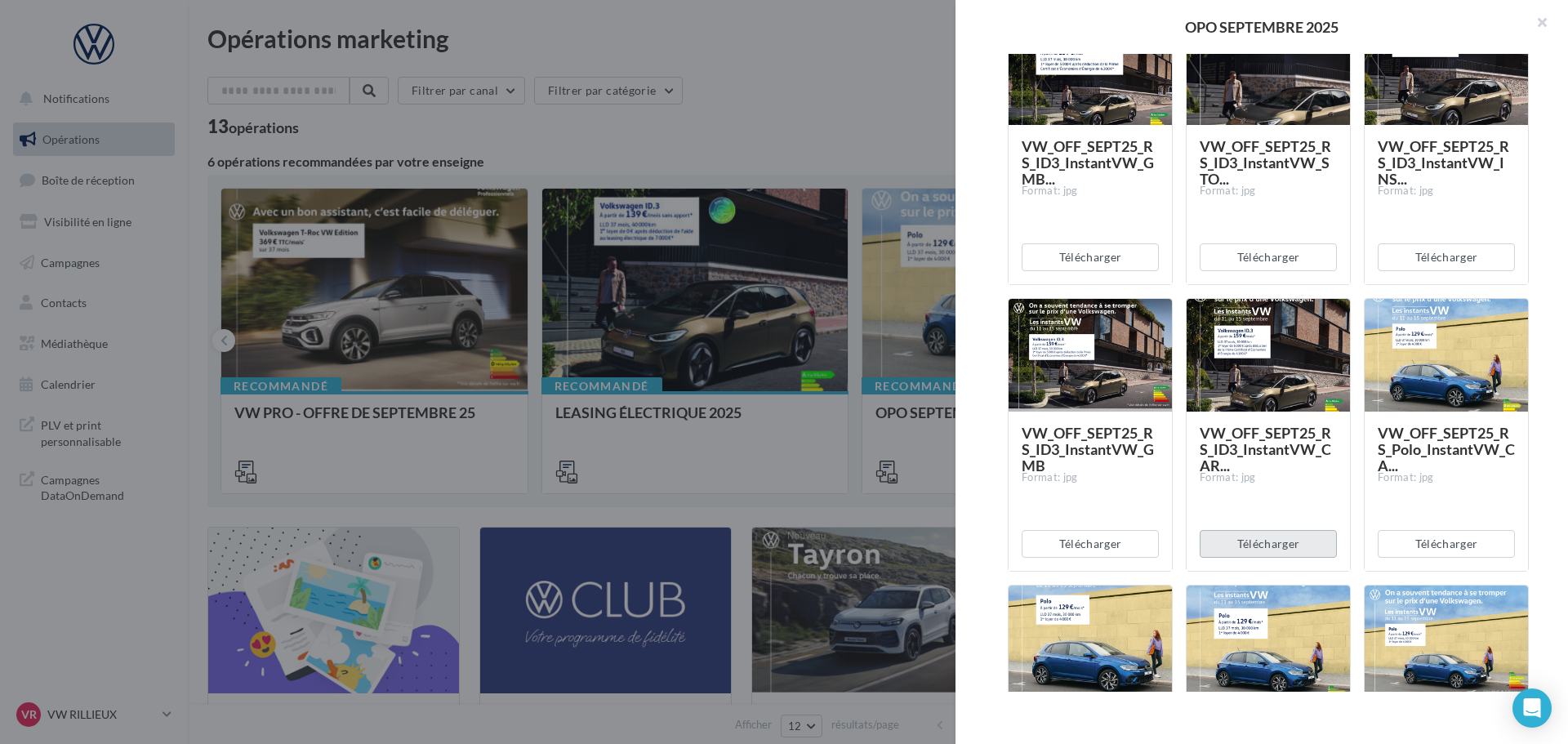
click at [1245, 544] on button "Télécharger" at bounding box center [1267, 544] width 138 height 27
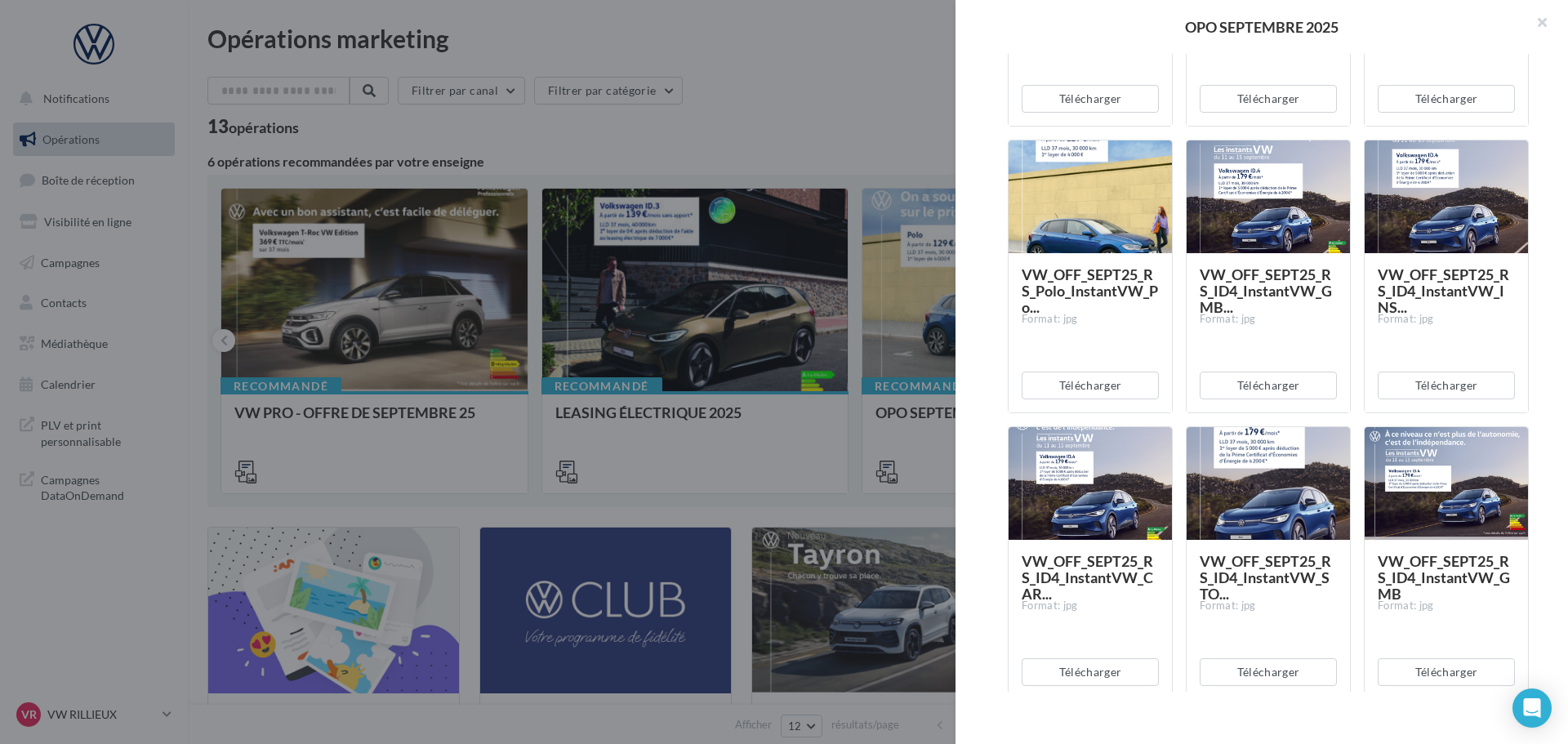
scroll to position [1062, 0]
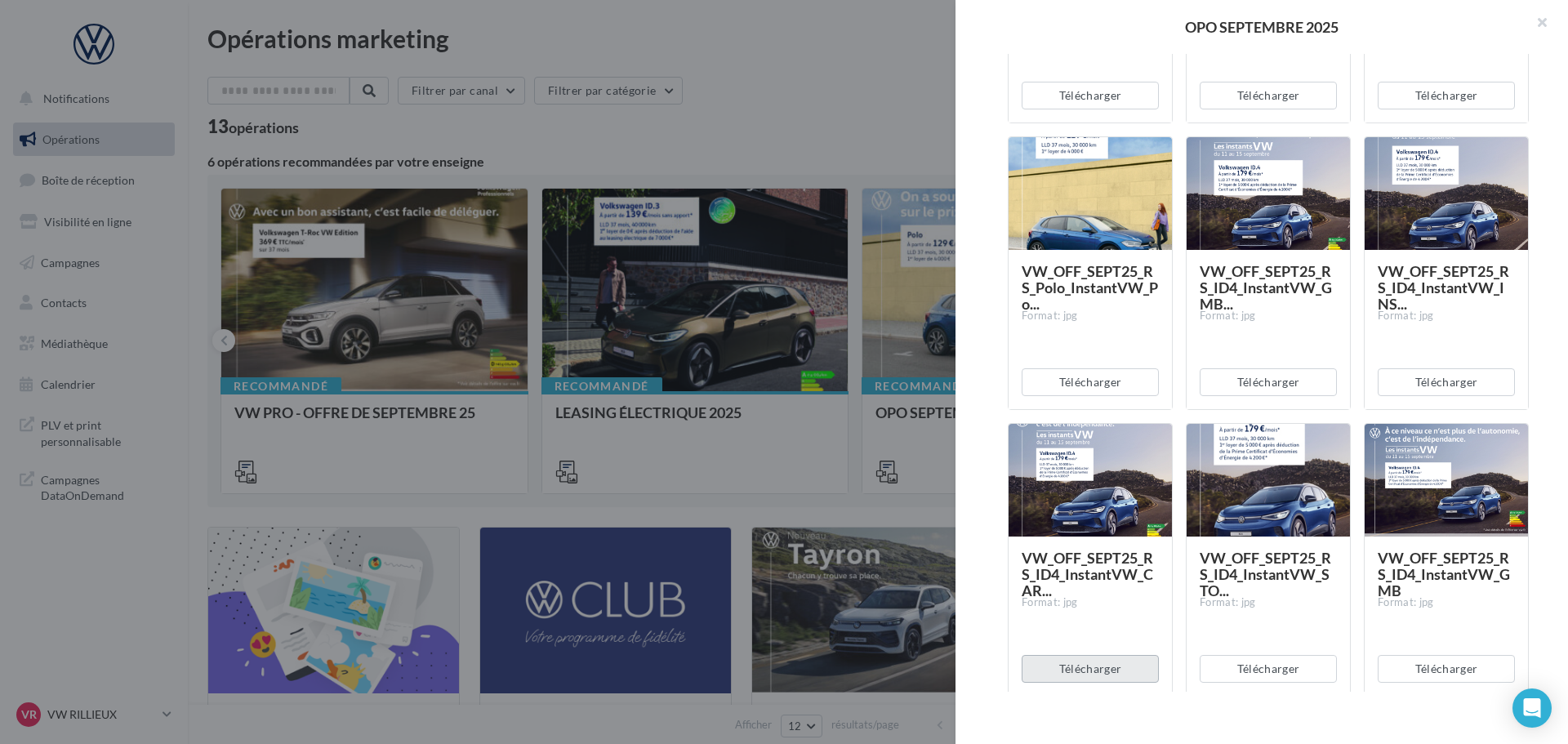
click at [1119, 669] on button "Télécharger" at bounding box center [1090, 669] width 138 height 27
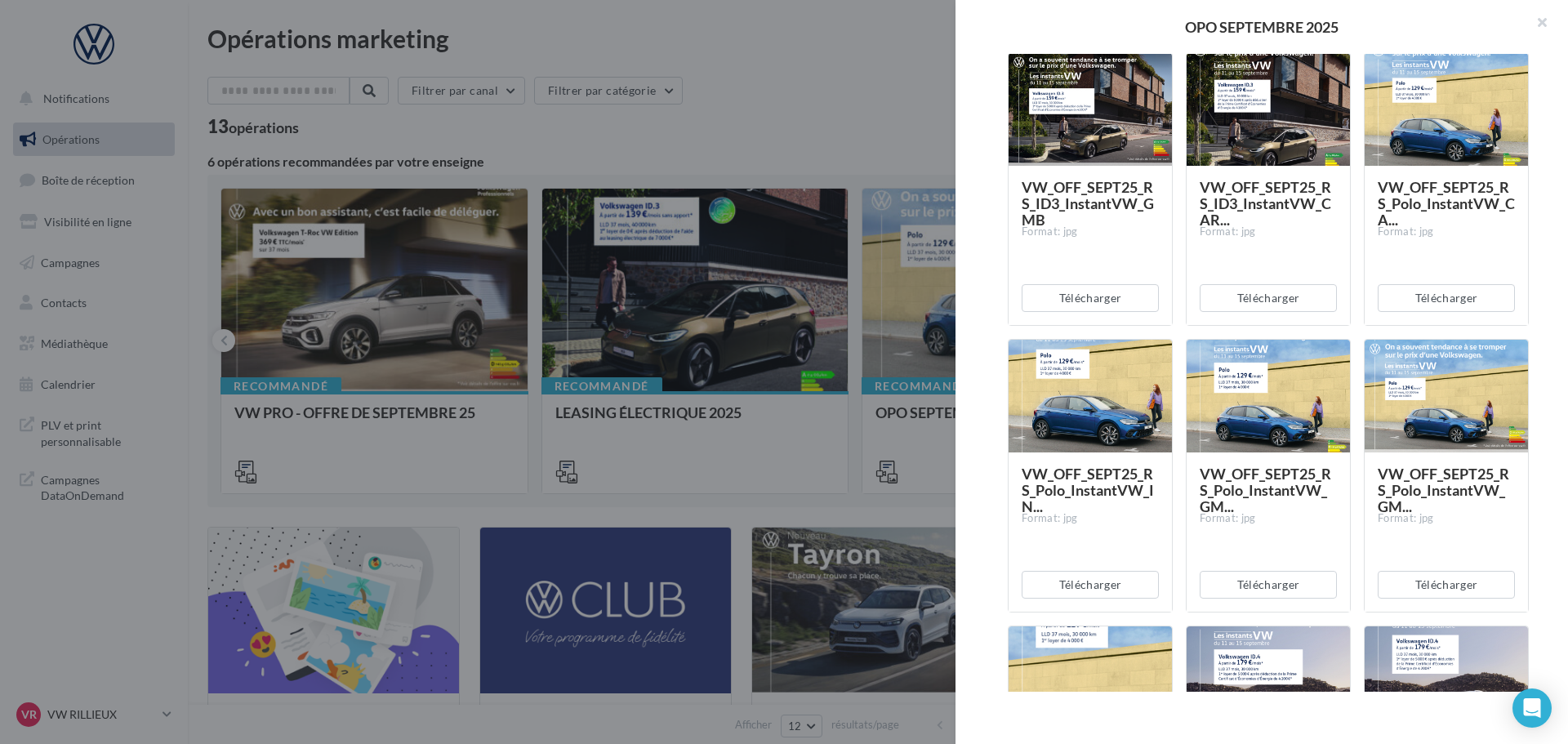
scroll to position [572, 0]
click at [1417, 305] on button "Télécharger" at bounding box center [1446, 299] width 138 height 27
